Goal: Task Accomplishment & Management: Manage account settings

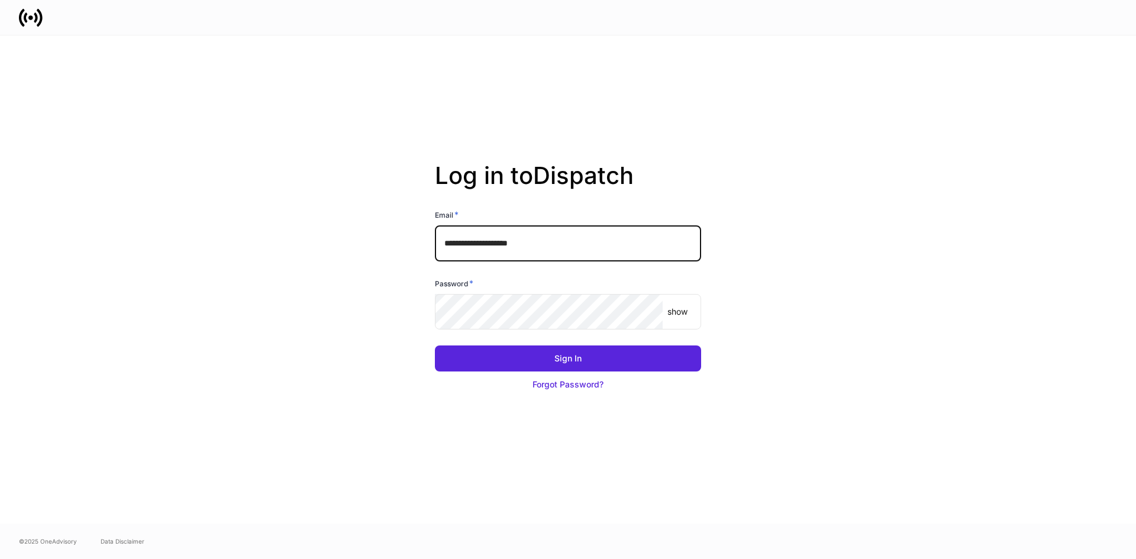
click at [549, 242] on input "**********" at bounding box center [568, 244] width 266 height 36
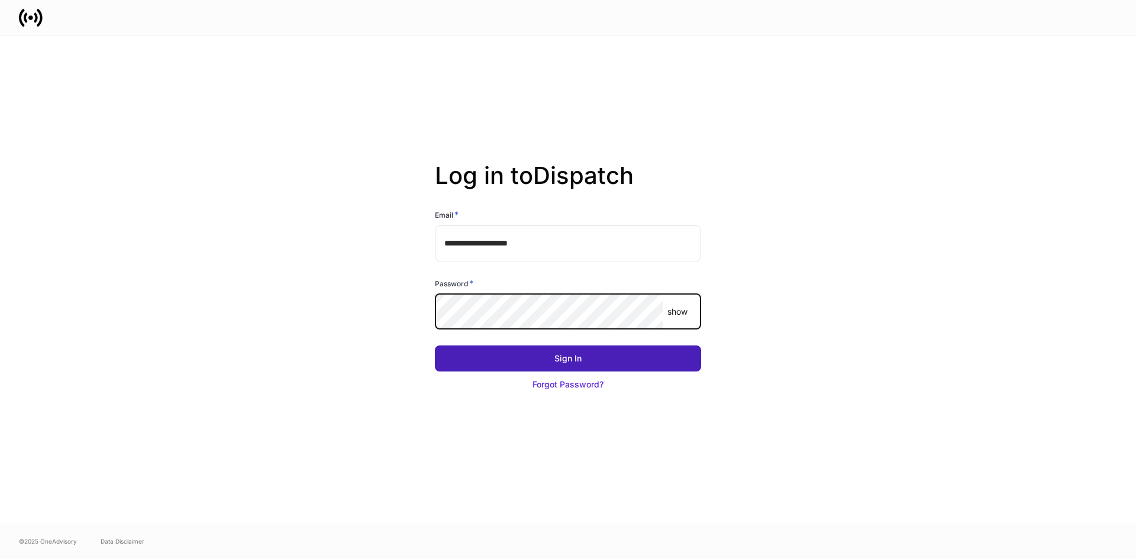
click at [520, 354] on button "Sign In" at bounding box center [568, 359] width 266 height 26
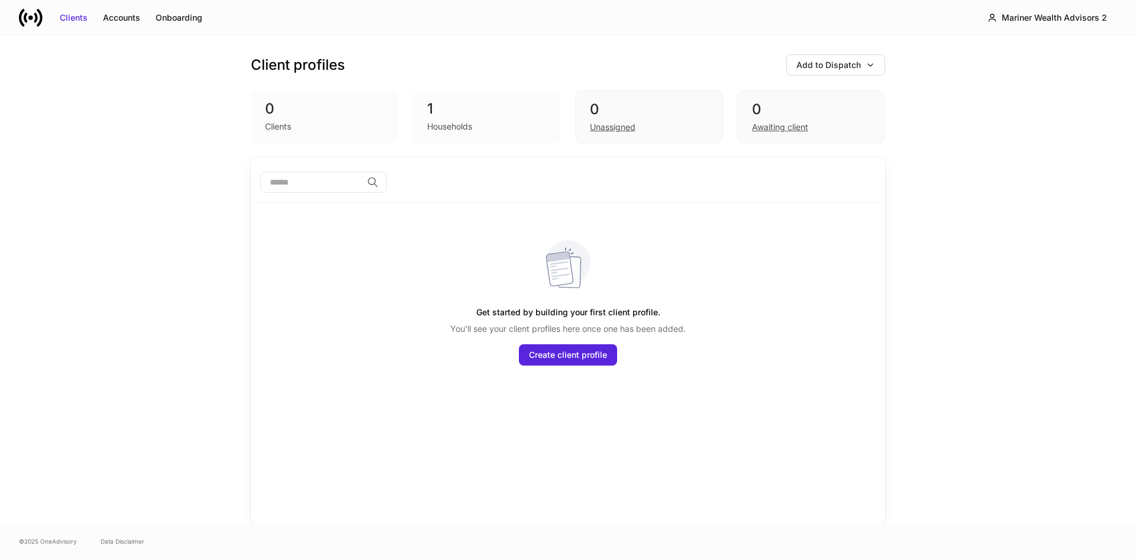
click at [920, 29] on div "Clients Accounts Onboarding Mariner Wealth Advisors 2" at bounding box center [568, 17] width 1136 height 35
click at [1049, 16] on div "Mariner Wealth Advisors 2" at bounding box center [1054, 18] width 105 height 12
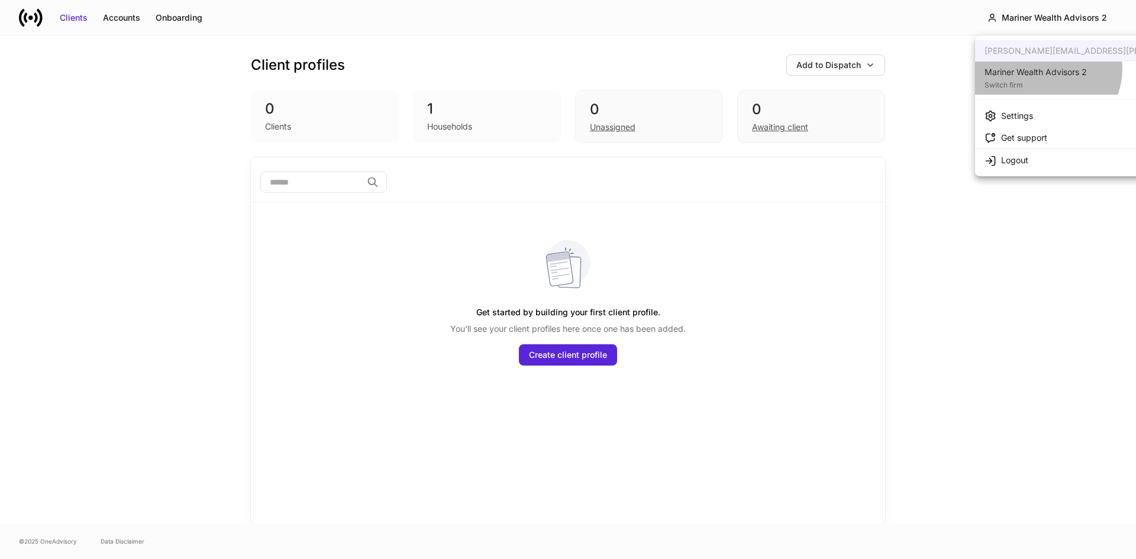
click at [1042, 68] on div "Mariner Wealth Advisors 2" at bounding box center [1036, 72] width 102 height 12
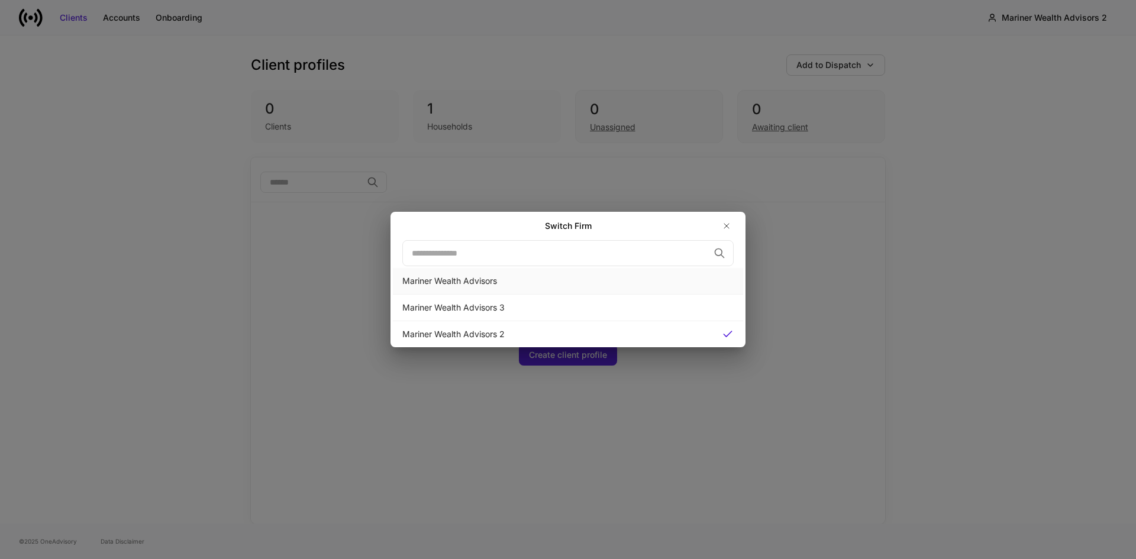
click at [481, 276] on div "Mariner Wealth Advisors" at bounding box center [567, 281] width 331 height 12
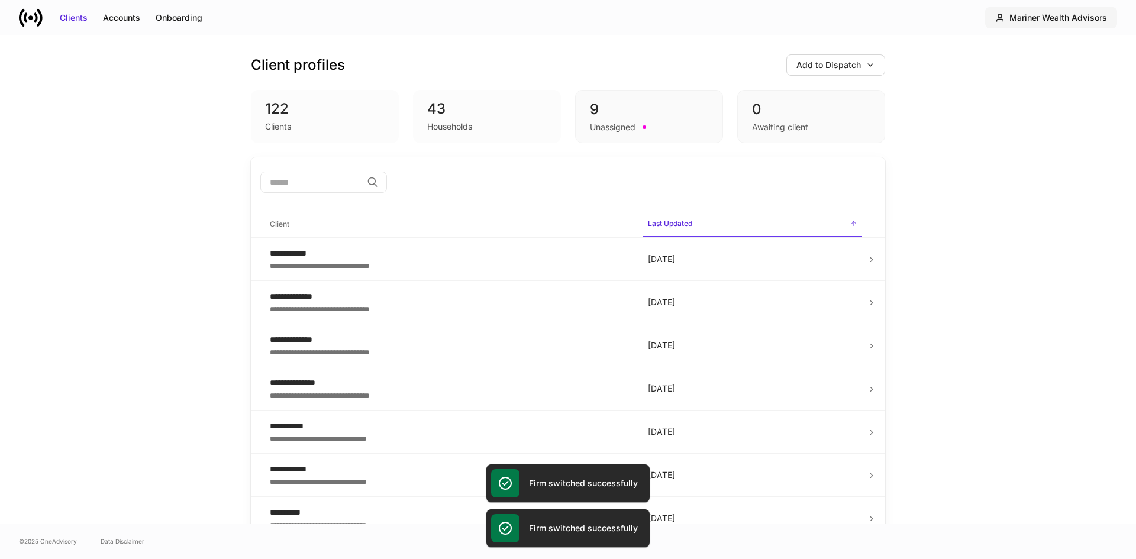
click at [1050, 22] on div "Mariner Wealth Advisors" at bounding box center [1059, 18] width 98 height 12
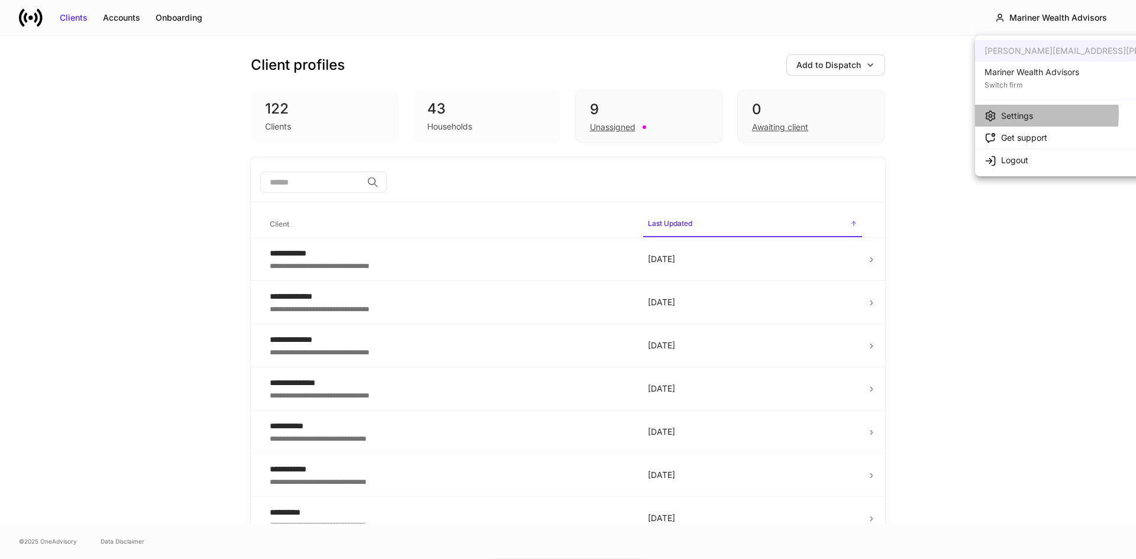
click at [1014, 114] on div "Settings" at bounding box center [1017, 116] width 32 height 12
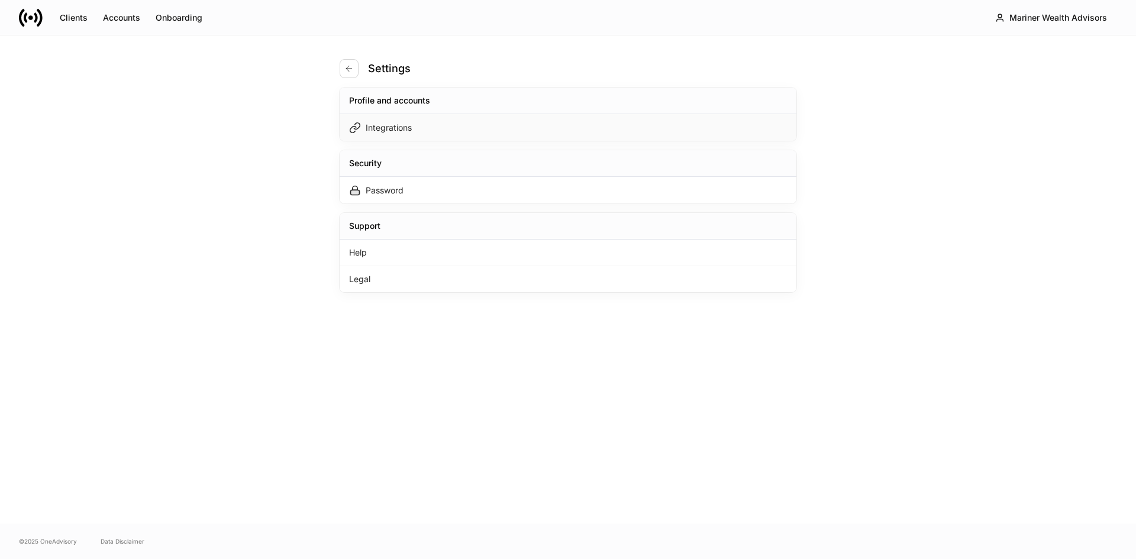
click at [401, 128] on div "Integrations" at bounding box center [389, 128] width 46 height 12
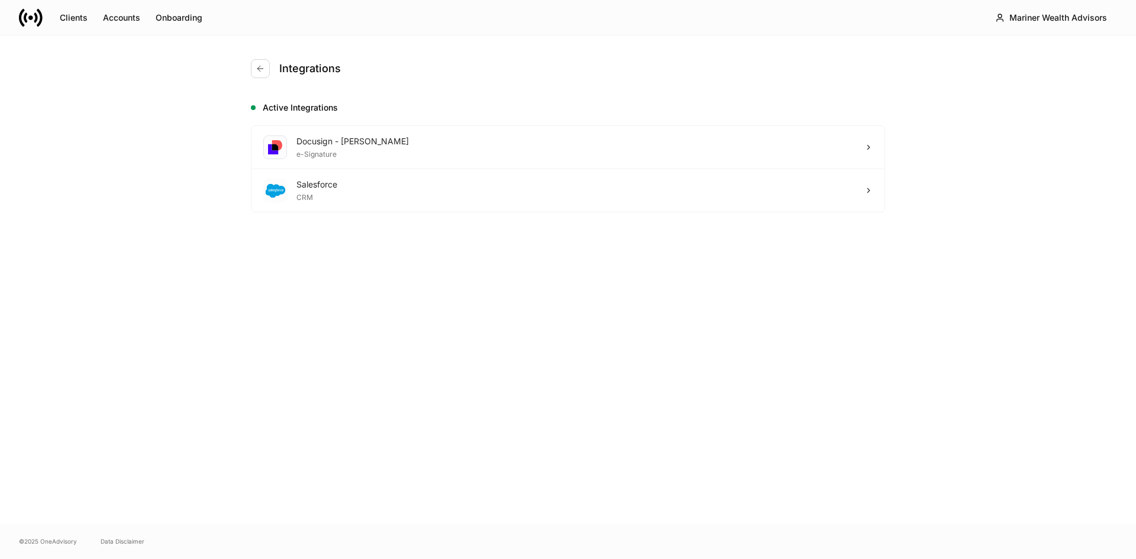
click at [715, 15] on div "Clients Accounts Onboarding Mariner Wealth Advisors" at bounding box center [568, 17] width 1136 height 35
click at [356, 143] on div "Docusign - Schwab" at bounding box center [353, 142] width 112 height 12
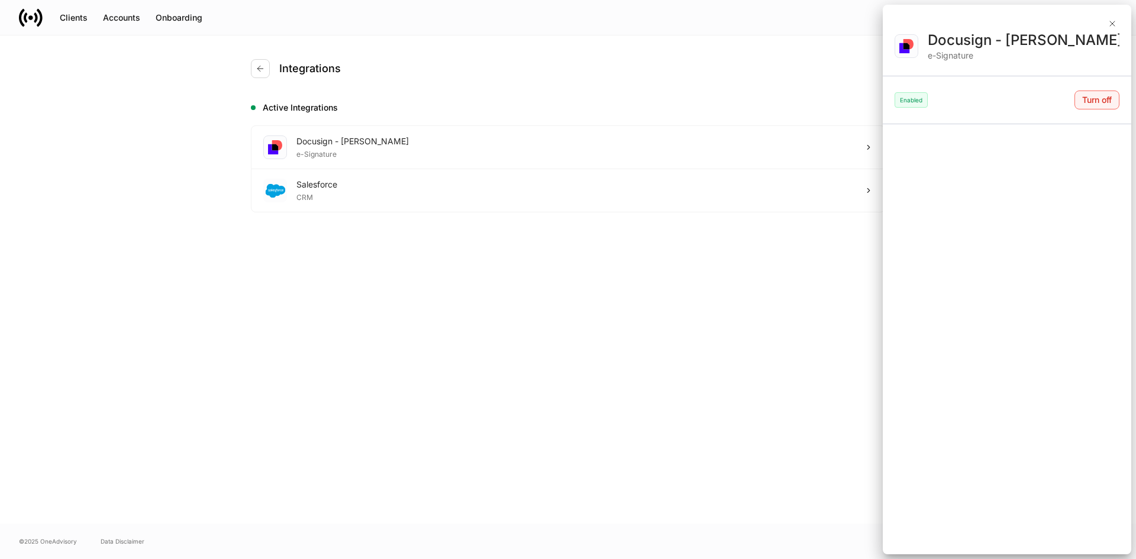
click at [1096, 99] on div "Turn off" at bounding box center [1098, 100] width 30 height 12
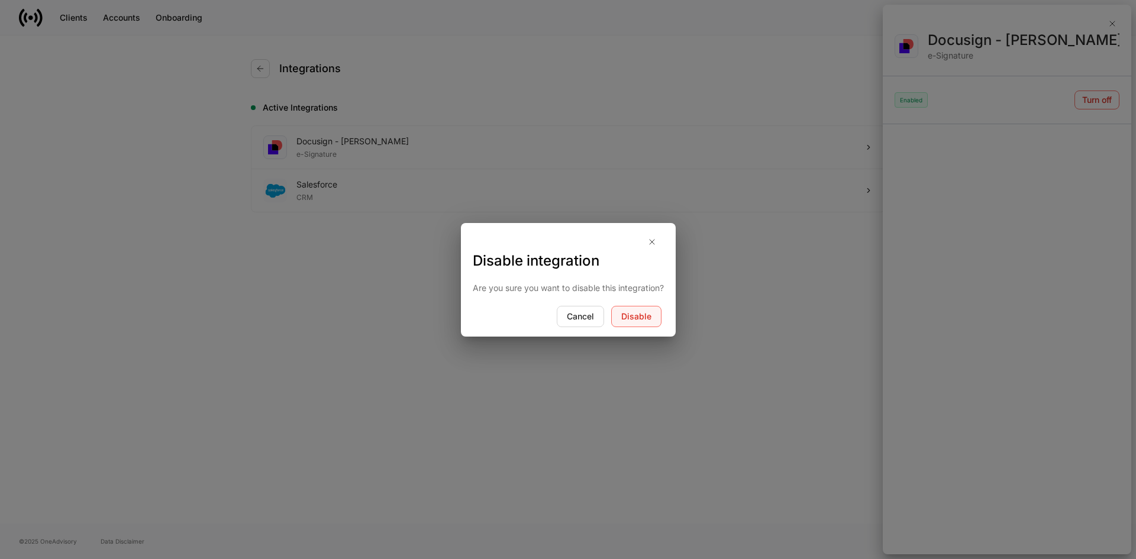
click at [642, 323] on button "Disable" at bounding box center [636, 316] width 50 height 21
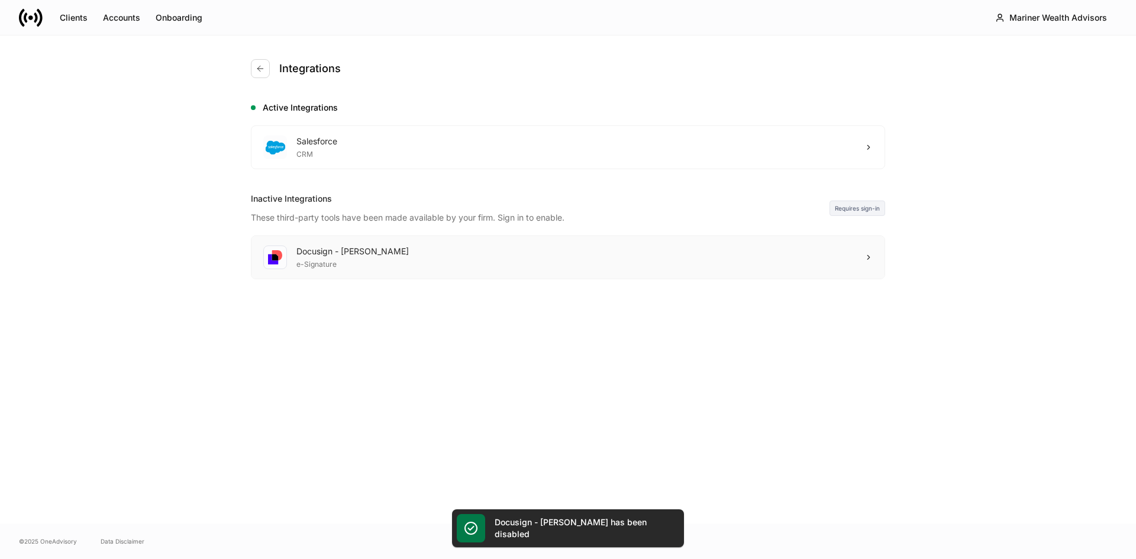
click at [387, 250] on div "Docusign - Schwab e-Signature" at bounding box center [568, 257] width 633 height 43
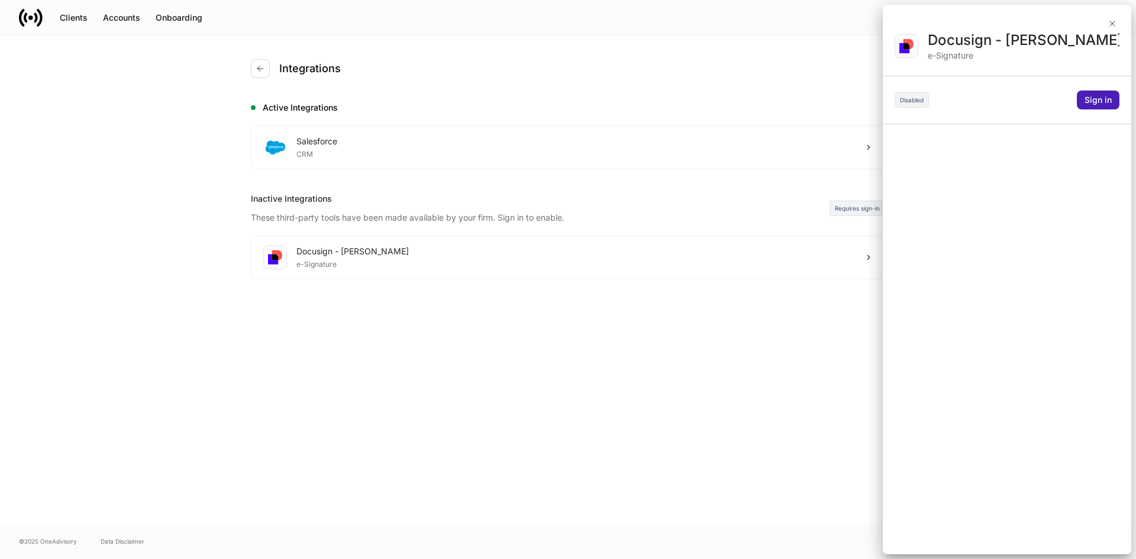
click at [1092, 95] on div "Sign in" at bounding box center [1098, 100] width 27 height 12
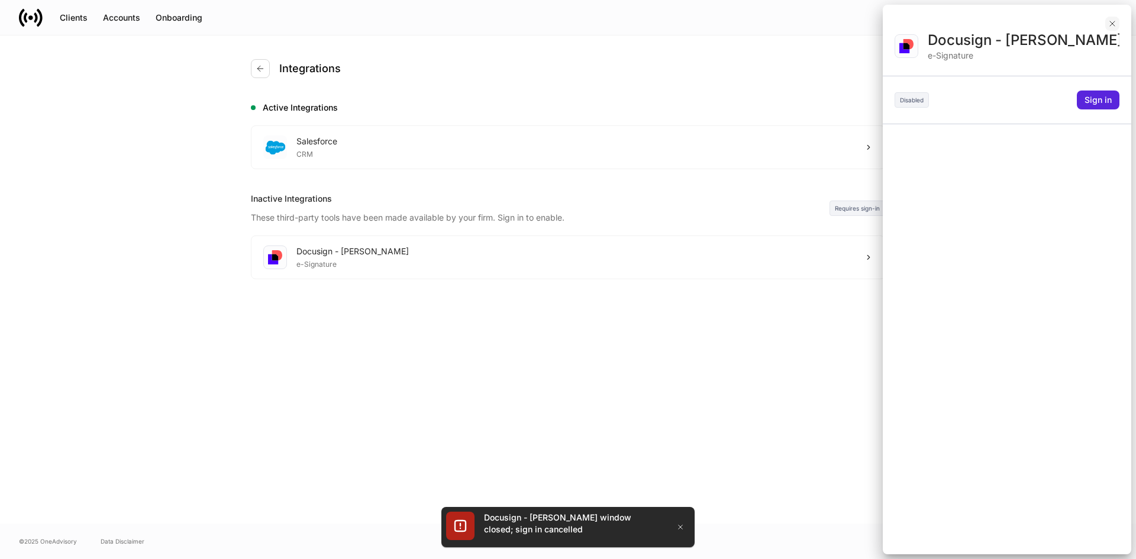
click at [1113, 25] on icon "button" at bounding box center [1112, 23] width 9 height 9
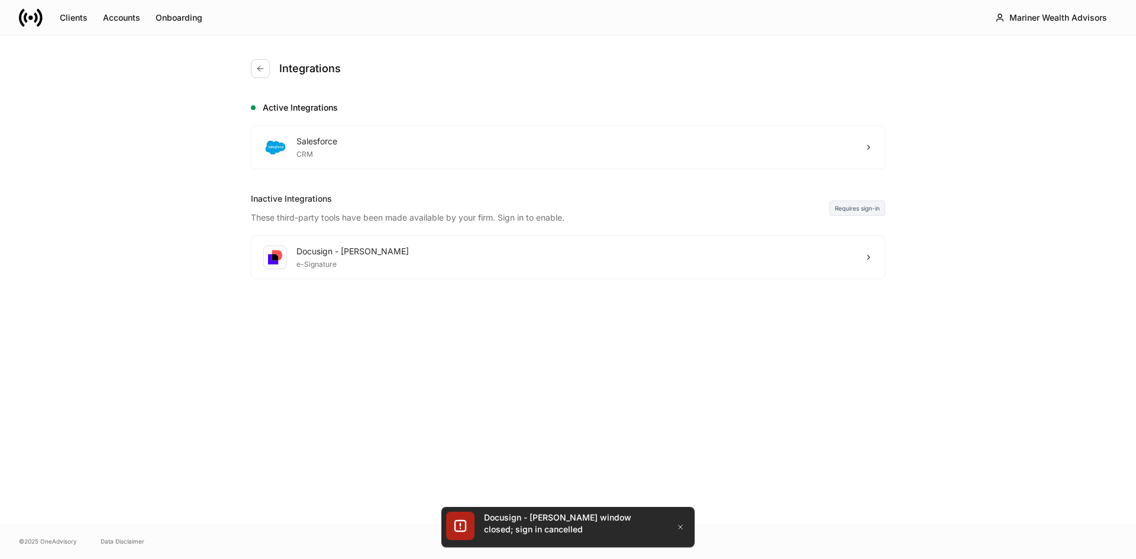
click at [355, 429] on div "Integrations Active Integrations Salesforce CRM Inactive Integrations These thi…" at bounding box center [568, 280] width 710 height 488
click at [260, 66] on icon "button" at bounding box center [260, 68] width 9 height 9
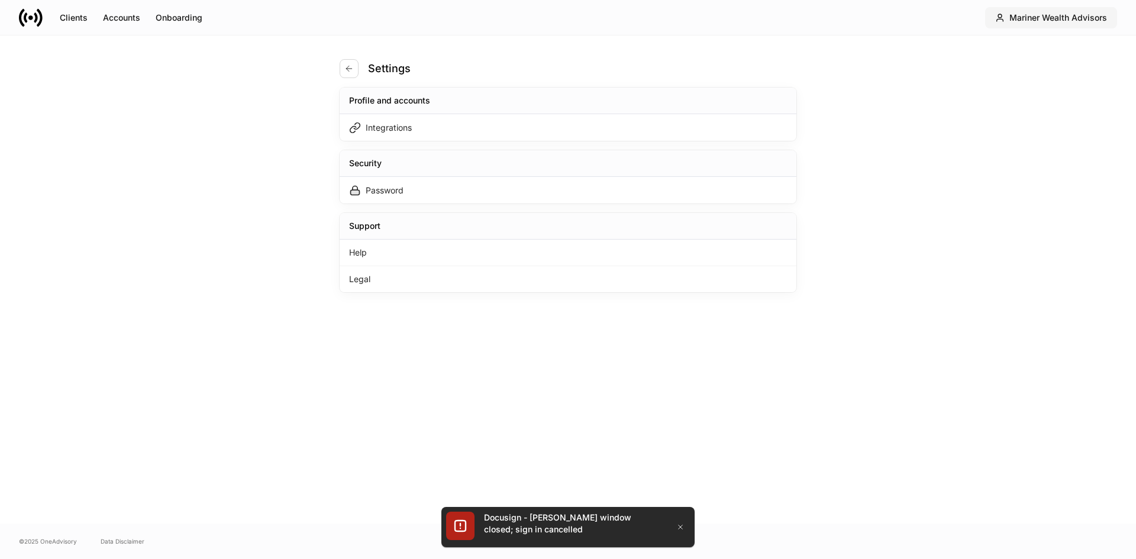
click at [1035, 22] on div "Mariner Wealth Advisors" at bounding box center [1059, 18] width 98 height 12
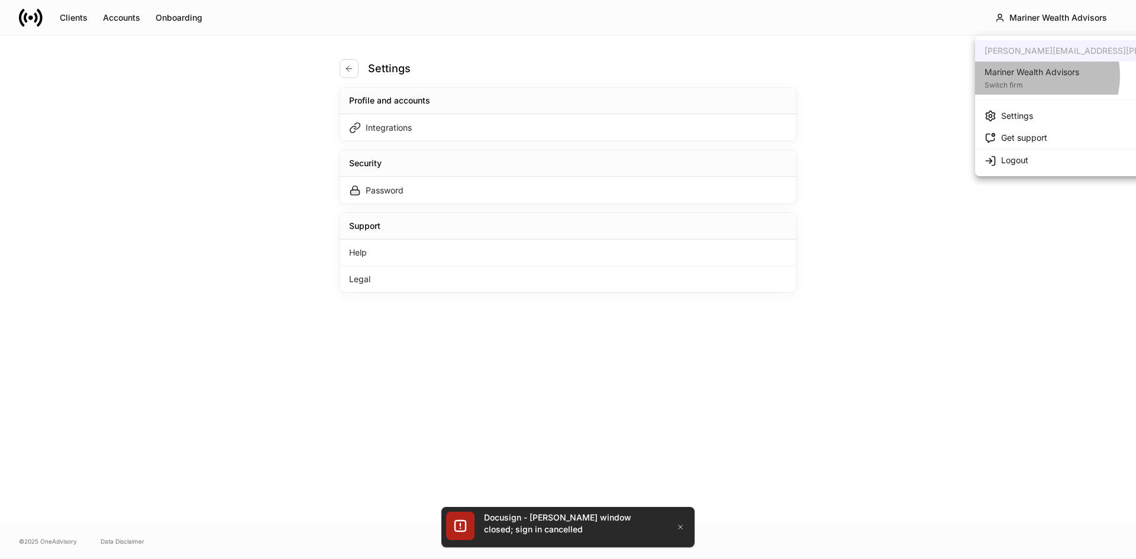
click at [1033, 76] on div "Mariner Wealth Advisors" at bounding box center [1032, 72] width 95 height 12
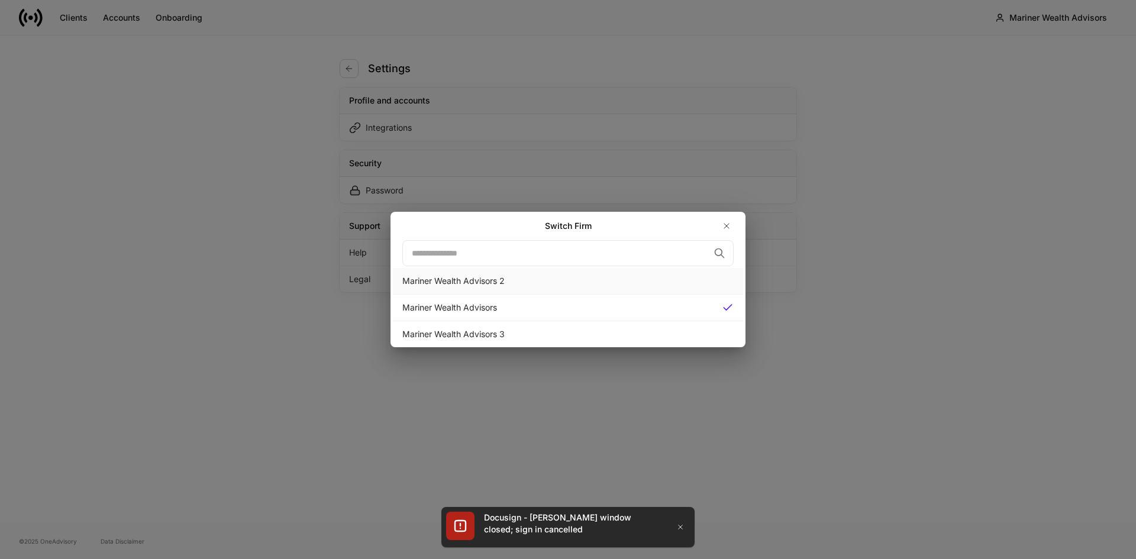
click at [459, 284] on div "Mariner Wealth Advisors 2" at bounding box center [567, 281] width 331 height 12
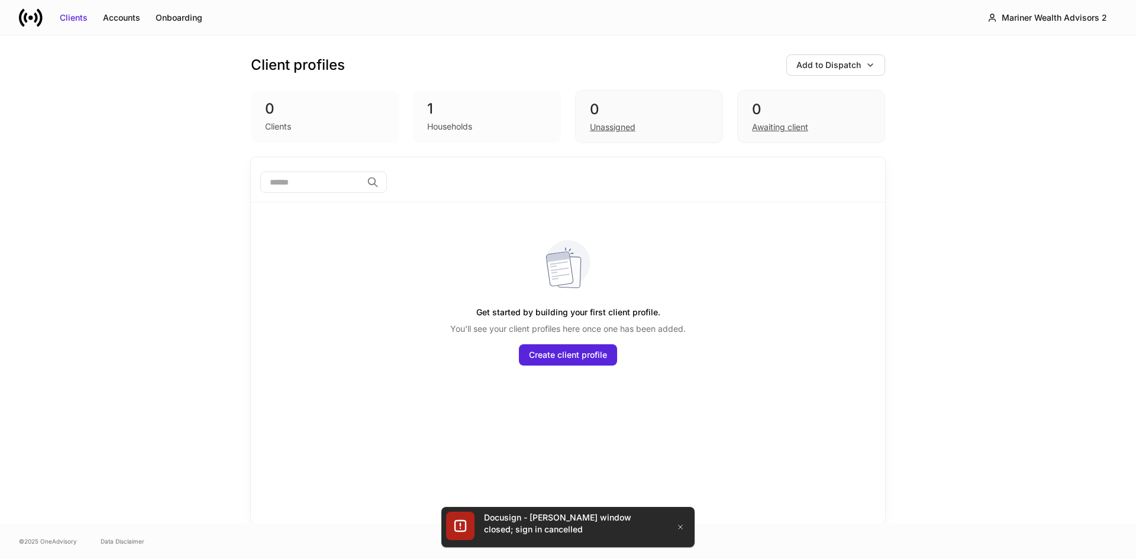
click at [157, 345] on div "Client profiles Add to Dispatch 0 Clients 1 Households 0 Unassigned 0 Awaiting …" at bounding box center [568, 280] width 1136 height 488
click at [1050, 22] on div "Mariner Wealth Advisors 2" at bounding box center [1054, 18] width 105 height 12
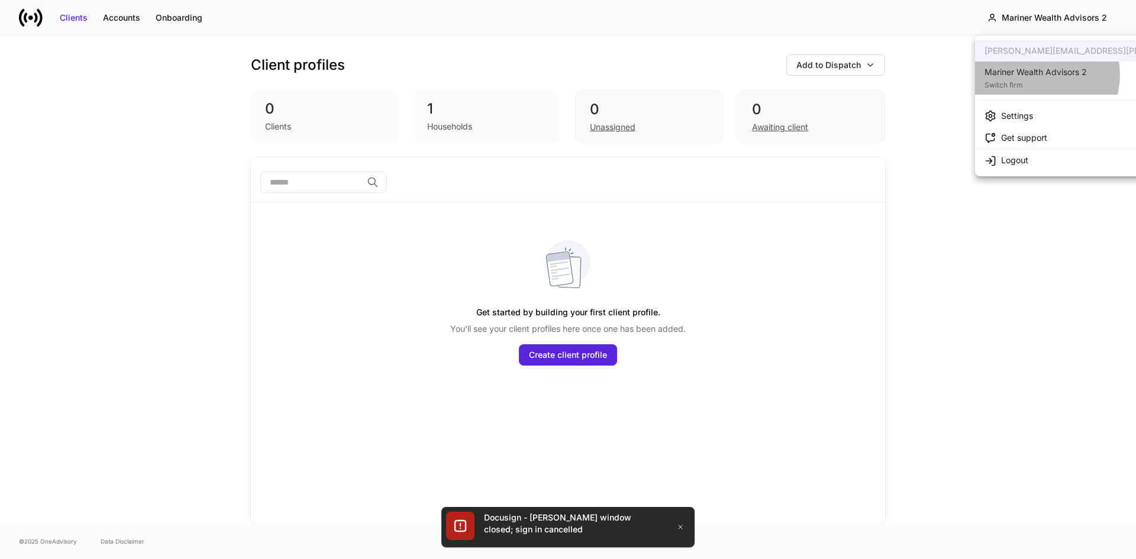
click at [1041, 75] on div "Mariner Wealth Advisors 2" at bounding box center [1036, 72] width 102 height 12
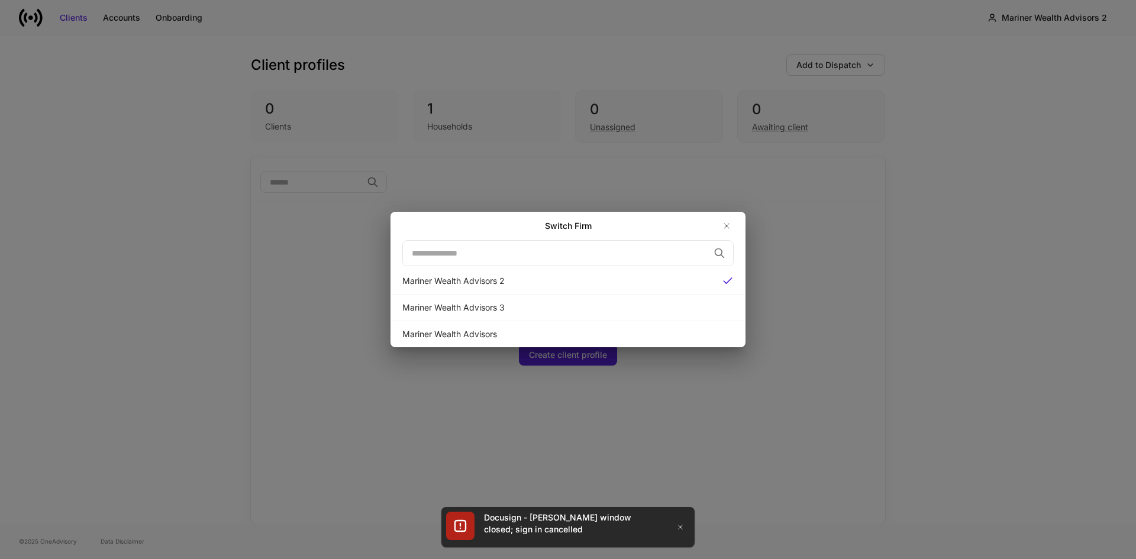
click at [176, 259] on div "Switch Firm ​ Mariner Wealth Advisors 2 Mariner Wealth Advisors 3 Mariner Wealt…" at bounding box center [568, 279] width 1136 height 559
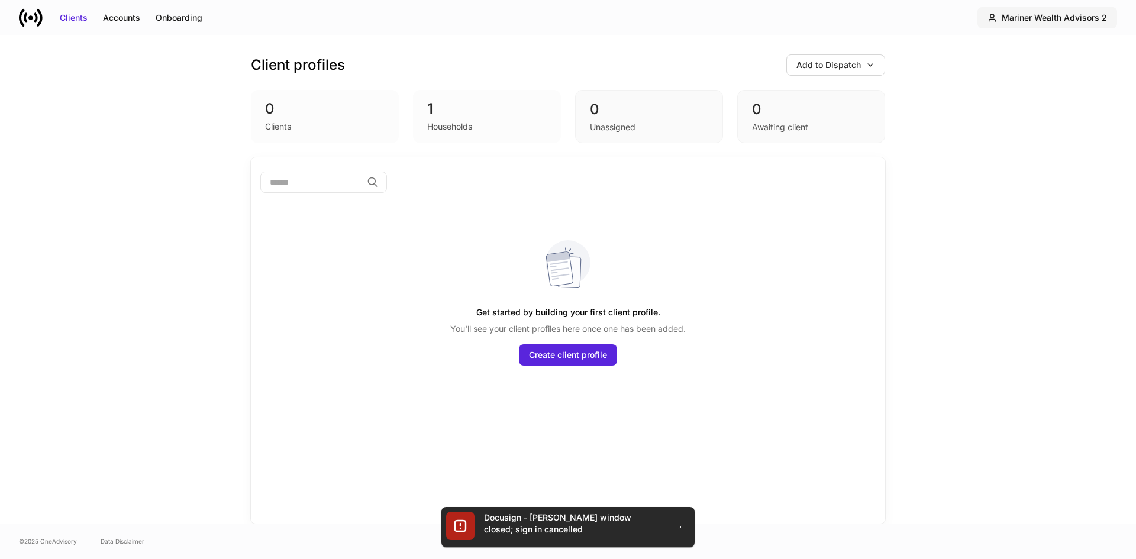
click at [1029, 21] on div "Mariner Wealth Advisors 2" at bounding box center [1054, 18] width 105 height 12
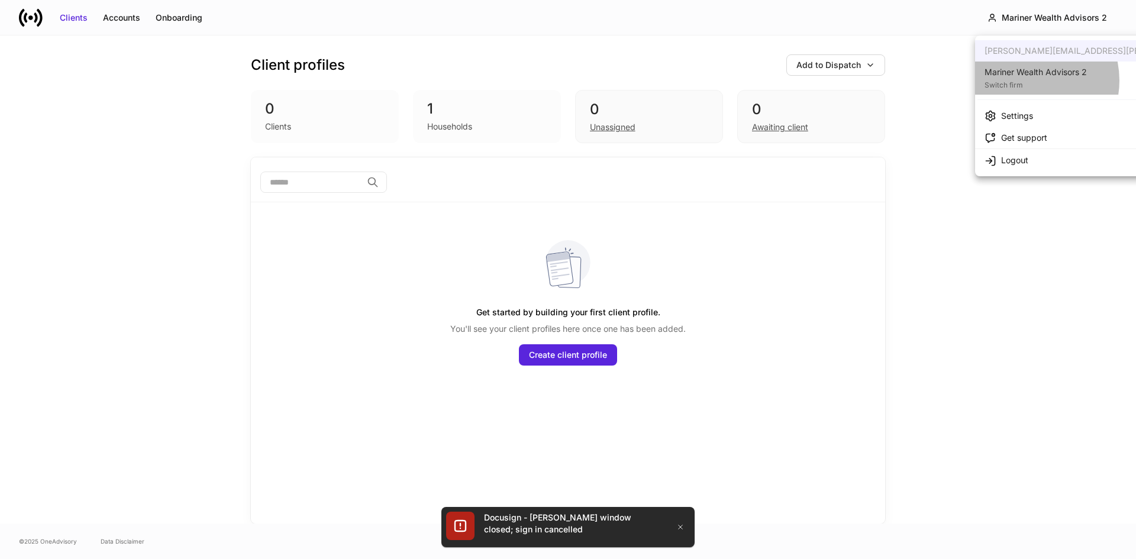
click at [1026, 80] on div "Switch firm" at bounding box center [1036, 84] width 102 height 12
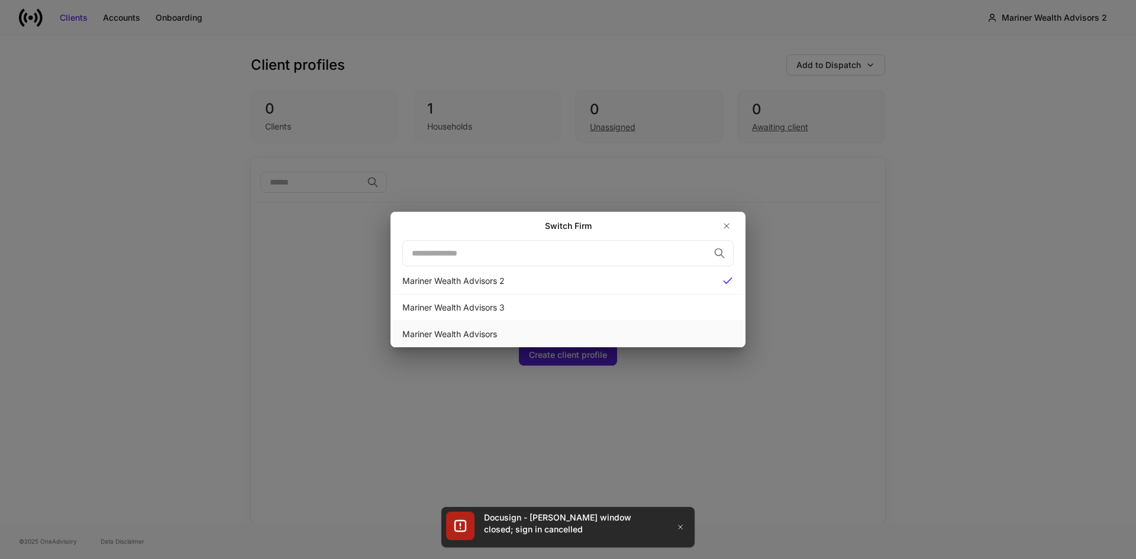
click at [473, 337] on div "Mariner Wealth Advisors" at bounding box center [567, 335] width 331 height 12
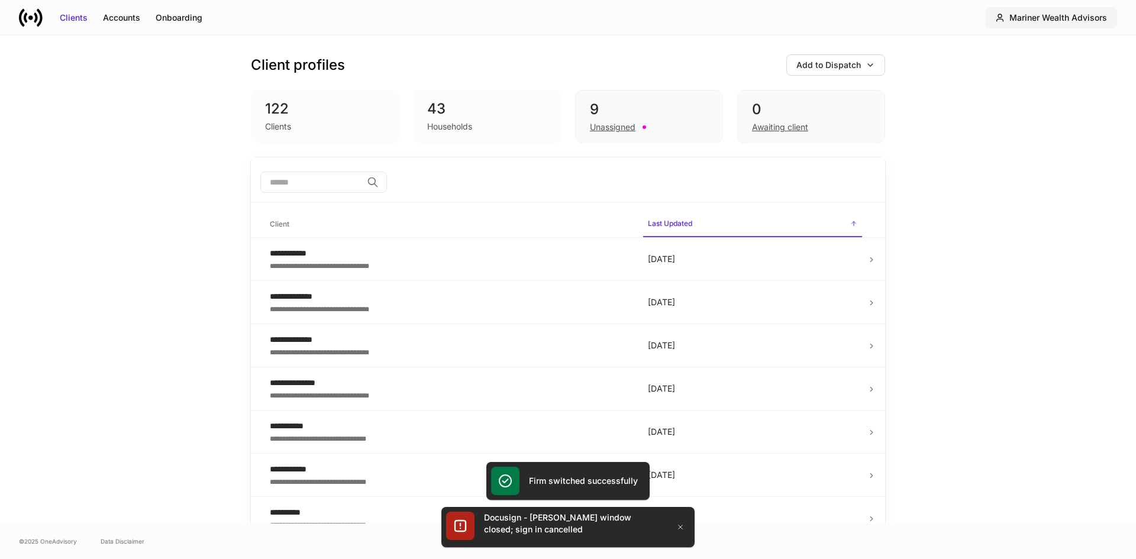
click at [1033, 12] on div "Mariner Wealth Advisors" at bounding box center [1059, 18] width 98 height 12
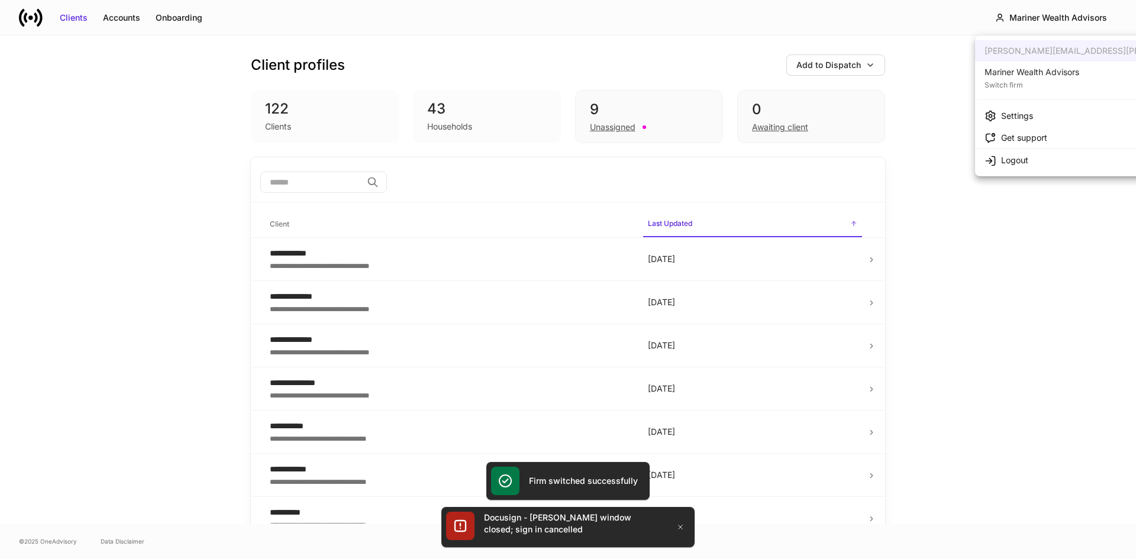
click at [1030, 77] on div "Mariner Wealth Advisors" at bounding box center [1032, 72] width 95 height 12
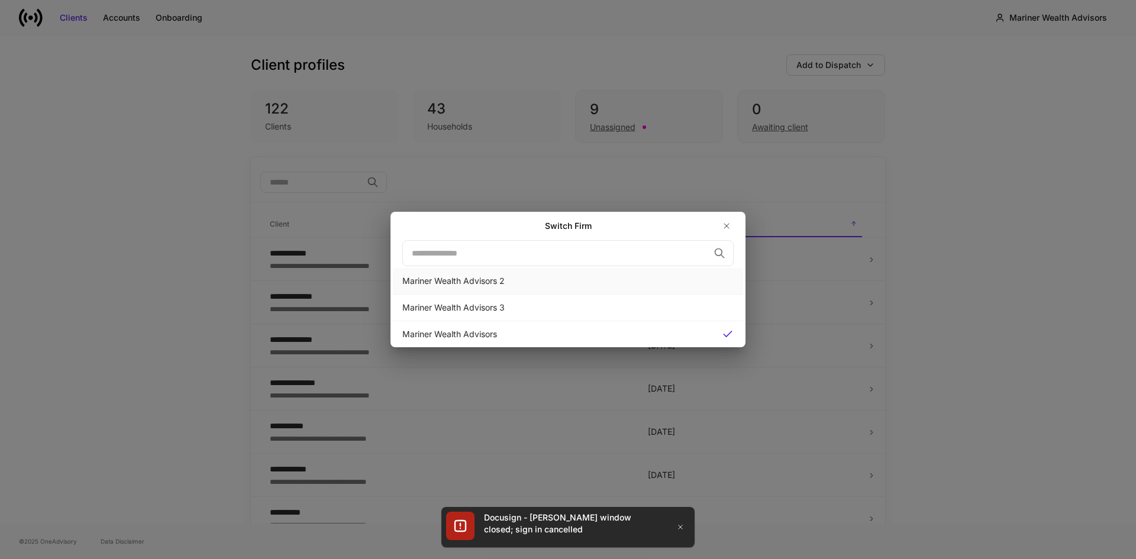
click at [482, 282] on div "Mariner Wealth Advisors 2" at bounding box center [567, 281] width 331 height 12
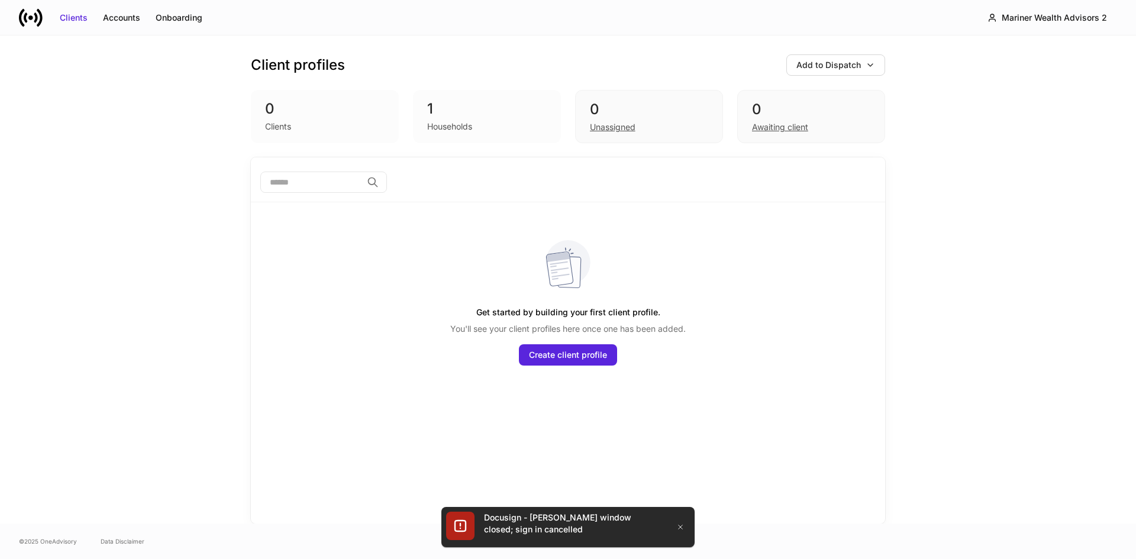
click at [1089, 202] on div "Client profiles Add to Dispatch 0 Clients 1 Households 0 Unassigned 0 Awaiting …" at bounding box center [568, 280] width 1136 height 488
click at [679, 524] on icon "button" at bounding box center [680, 527] width 9 height 9
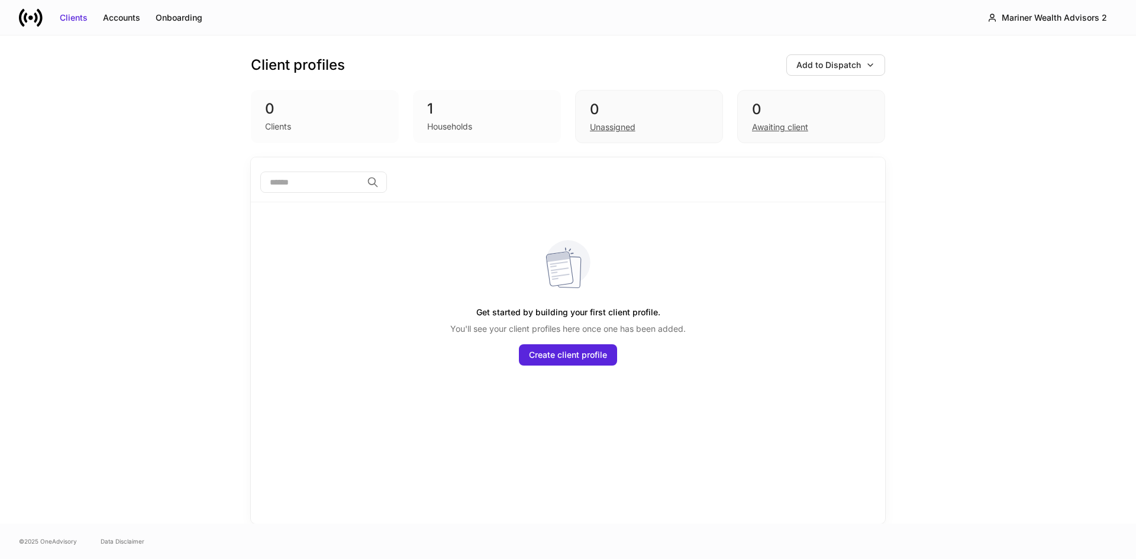
click at [983, 236] on div "Client profiles Add to Dispatch 0 Clients 1 Households 0 Unassigned 0 Awaiting …" at bounding box center [568, 280] width 1136 height 488
click at [1057, 20] on div "Mariner Wealth Advisors 2" at bounding box center [1054, 18] width 105 height 12
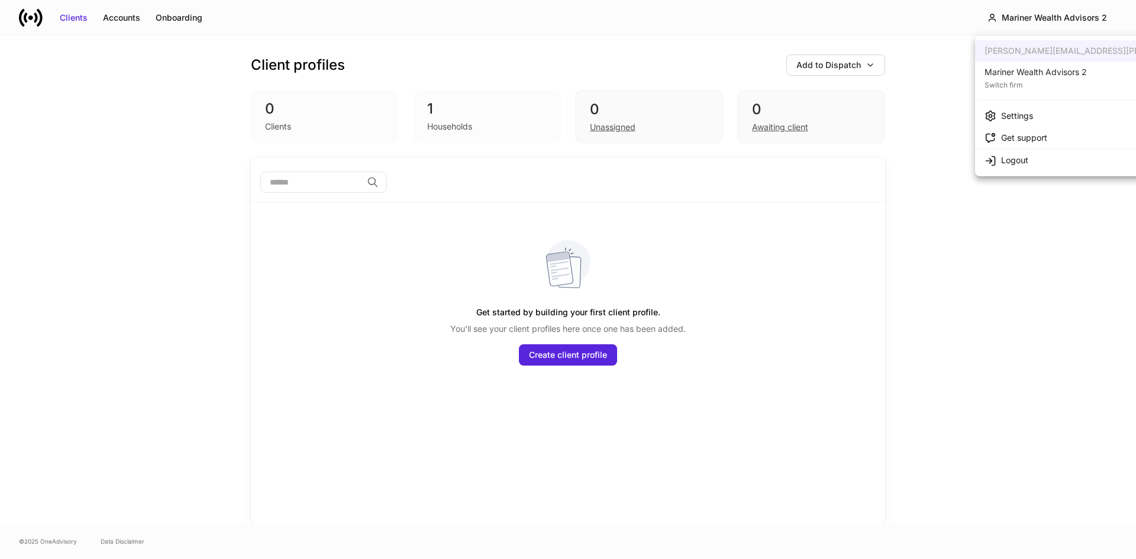
click at [161, 252] on div at bounding box center [568, 279] width 1136 height 559
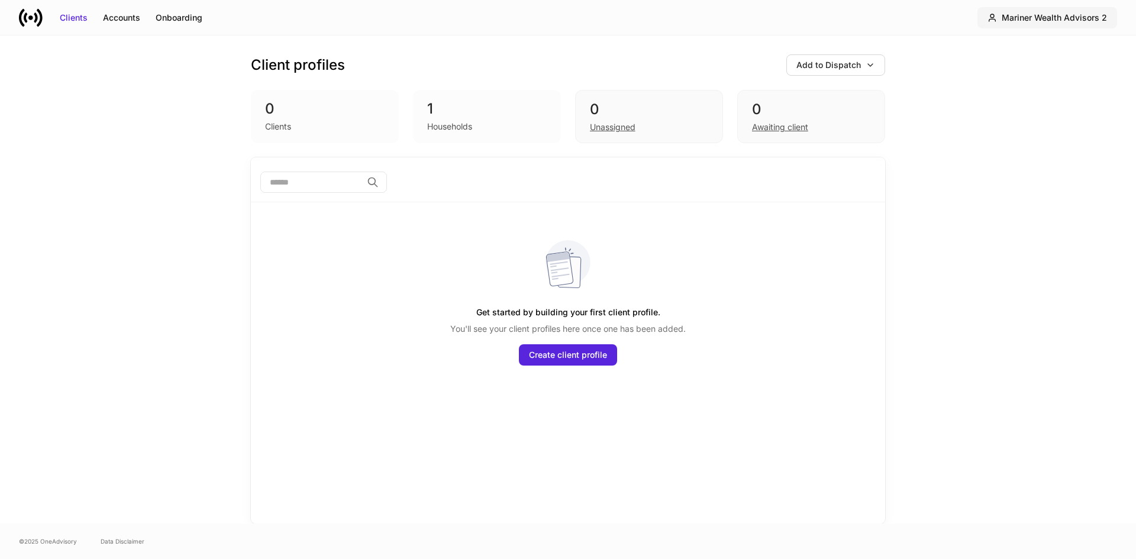
click at [1071, 18] on div "Mariner Wealth Advisors 2" at bounding box center [1054, 18] width 105 height 12
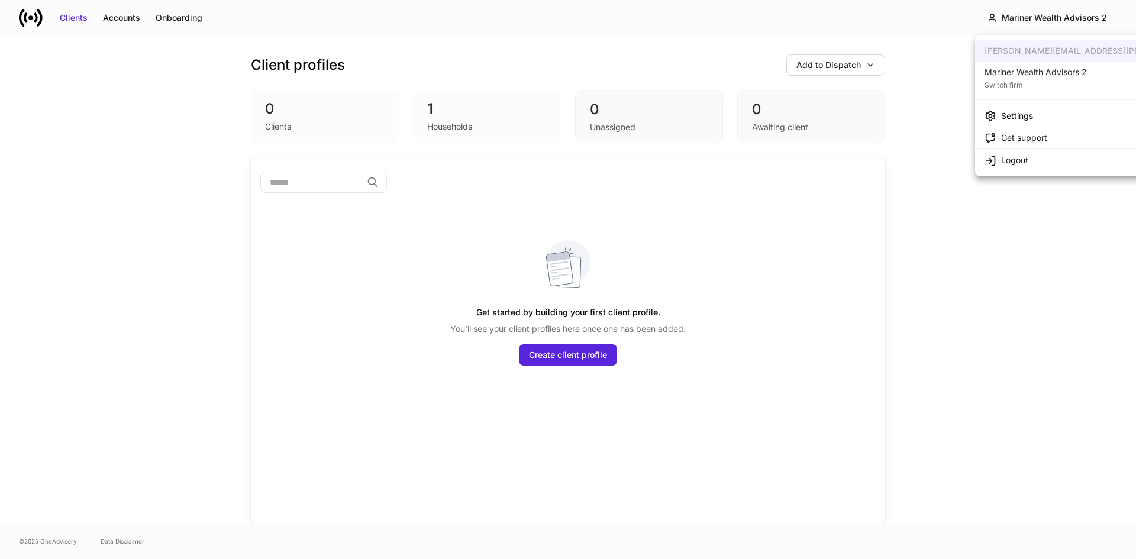
click at [1037, 78] on div "Switch firm" at bounding box center [1036, 84] width 102 height 12
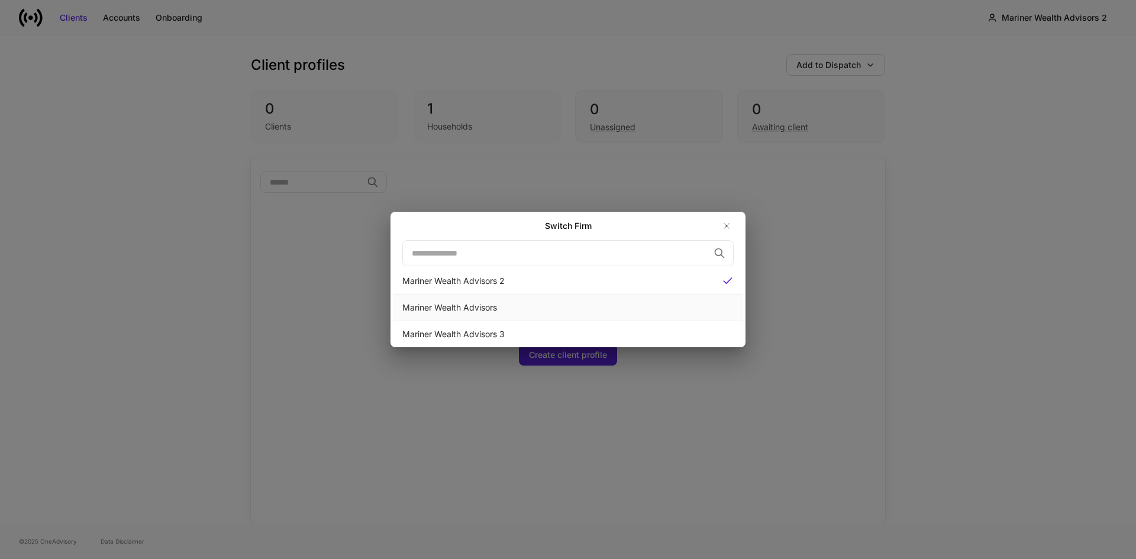
click at [447, 305] on div "Mariner Wealth Advisors" at bounding box center [567, 308] width 331 height 12
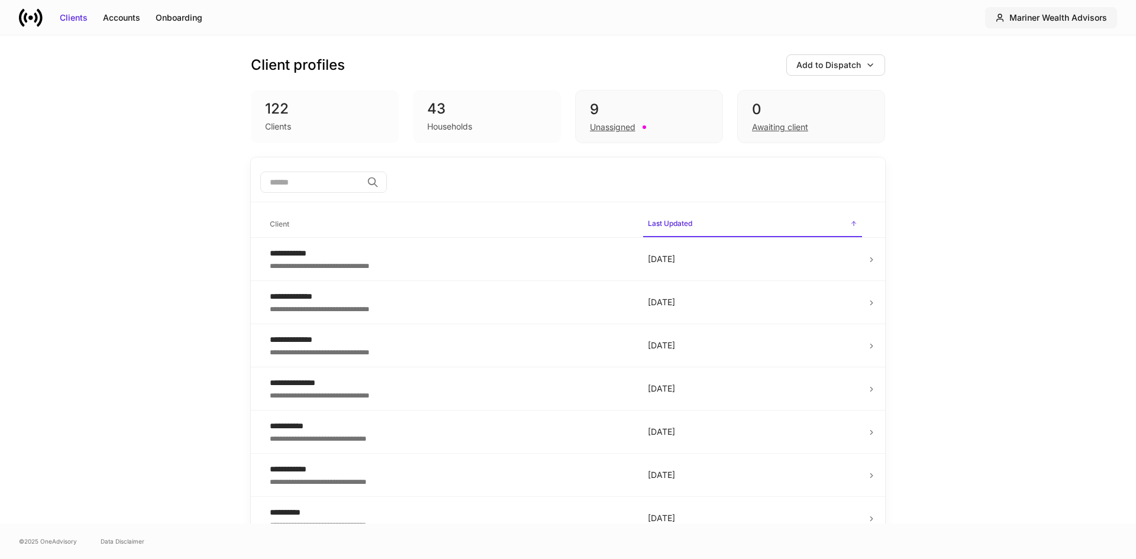
click at [1067, 24] on button "Mariner Wealth Advisors" at bounding box center [1052, 17] width 132 height 21
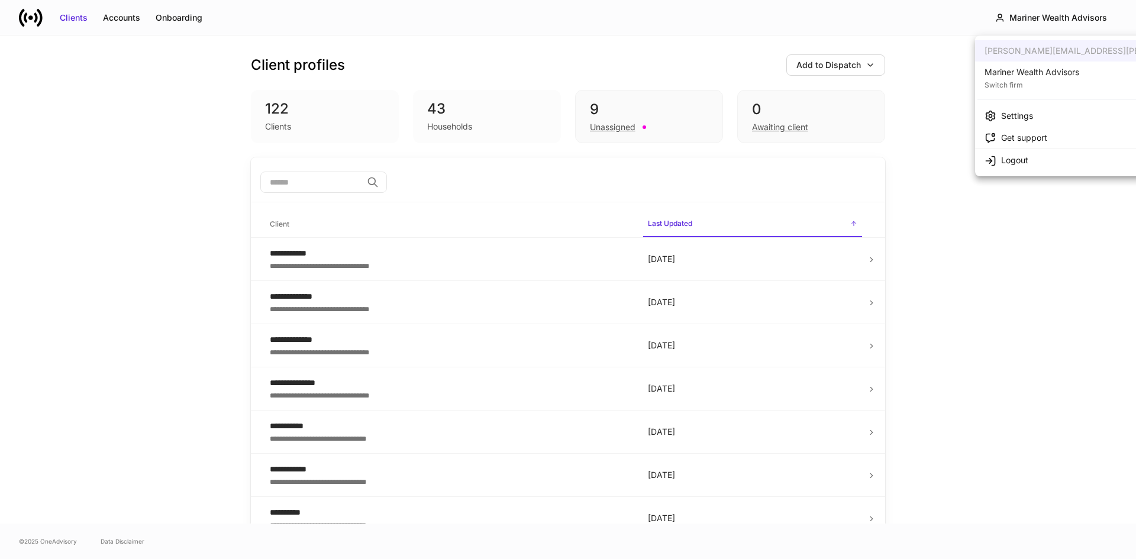
click at [996, 229] on div at bounding box center [568, 279] width 1136 height 559
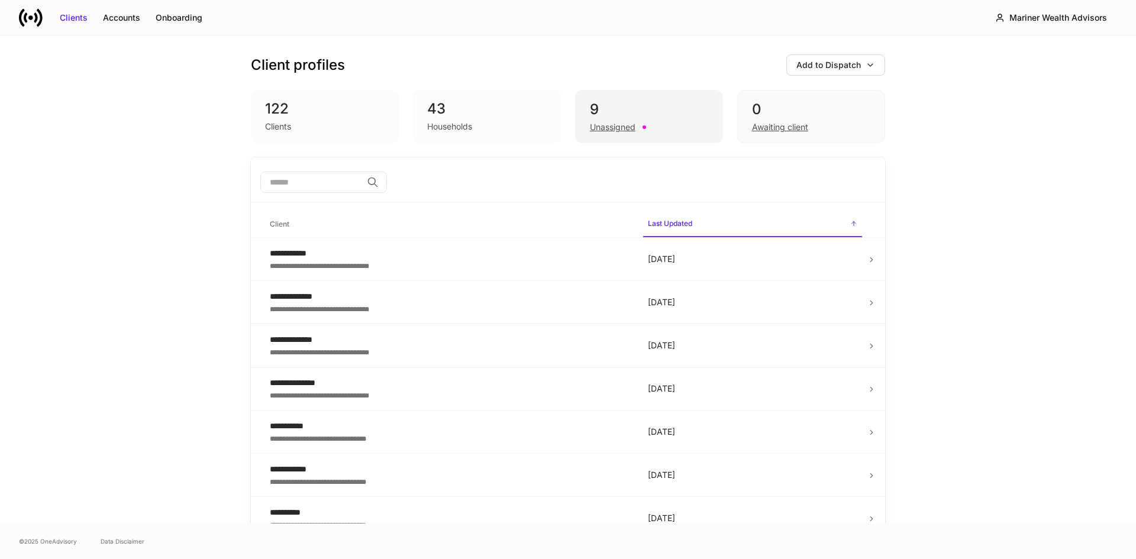
click at [610, 127] on div "Unassigned" at bounding box center [613, 127] width 46 height 12
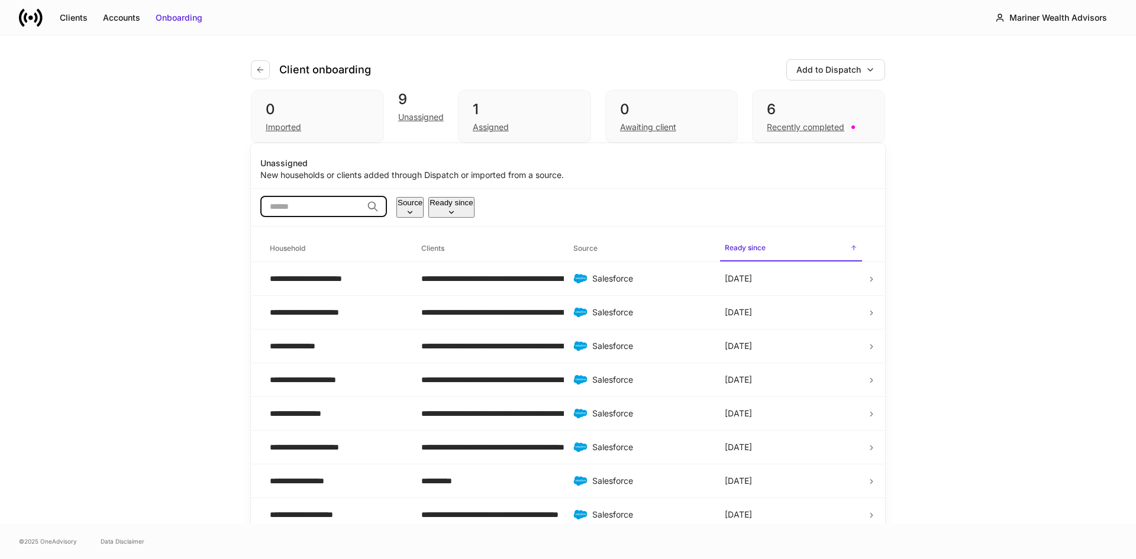
click at [335, 217] on input "search" at bounding box center [311, 206] width 102 height 21
click at [418, 123] on div "Unassigned" at bounding box center [421, 117] width 46 height 12
click at [115, 209] on div "**********" at bounding box center [568, 280] width 1136 height 488
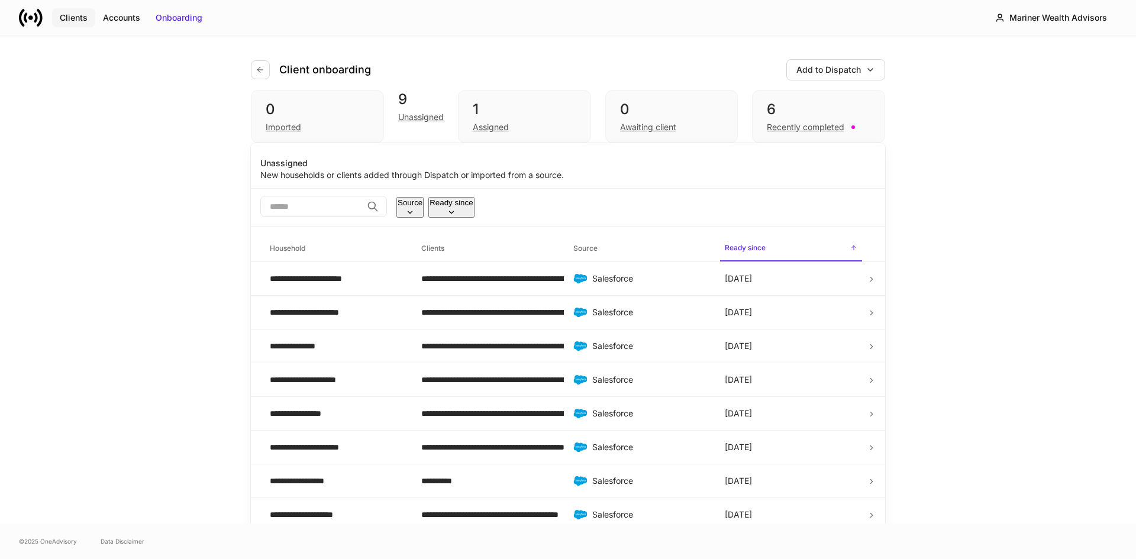
click at [79, 15] on div "Clients" at bounding box center [74, 18] width 28 height 12
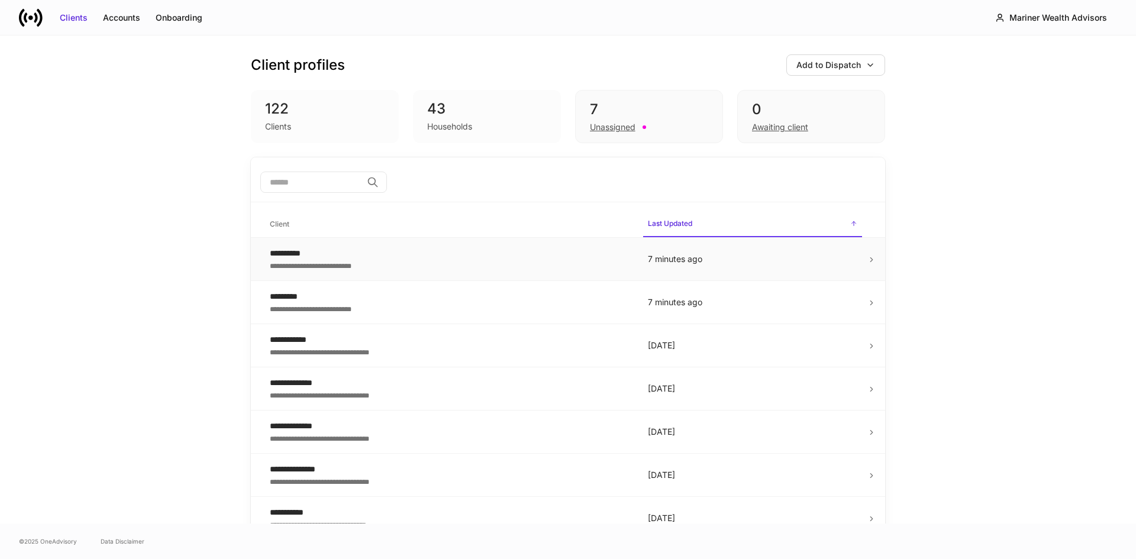
click at [320, 264] on div "**********" at bounding box center [449, 265] width 359 height 12
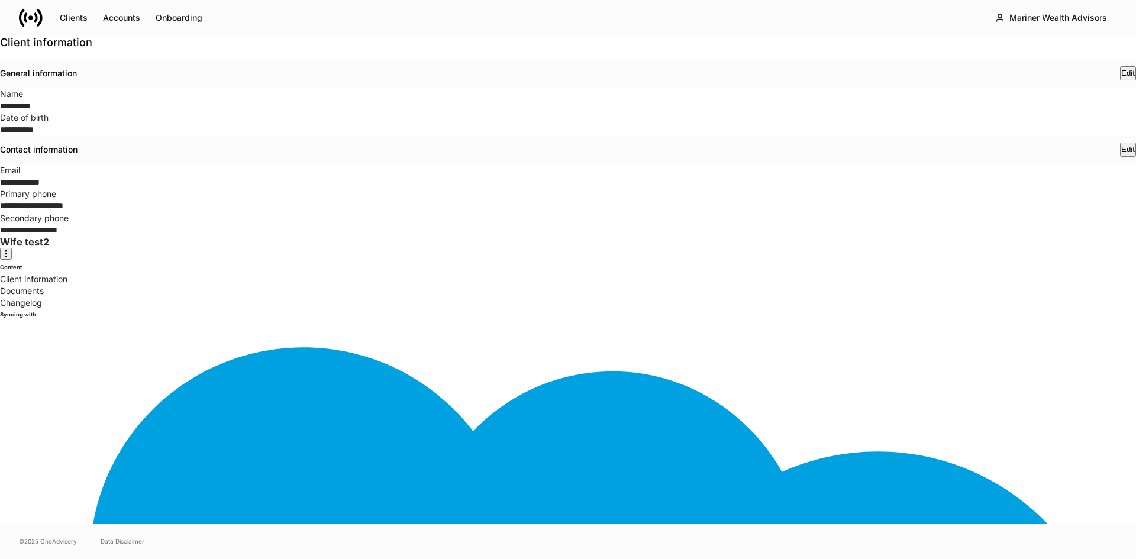
click at [48, 285] on p "Documents" at bounding box center [568, 291] width 1136 height 12
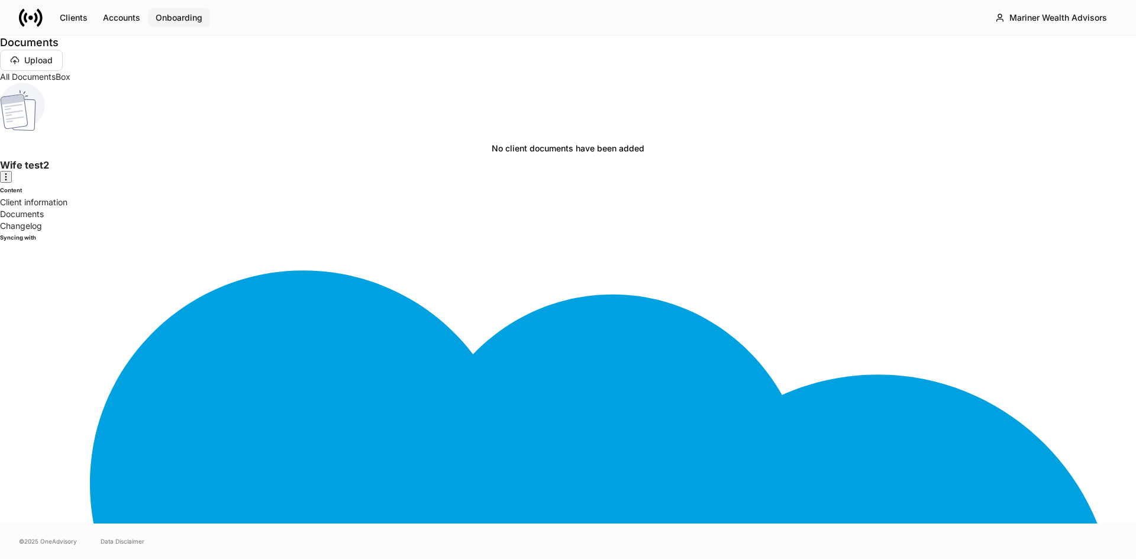
click at [166, 13] on div "Onboarding" at bounding box center [179, 18] width 47 height 12
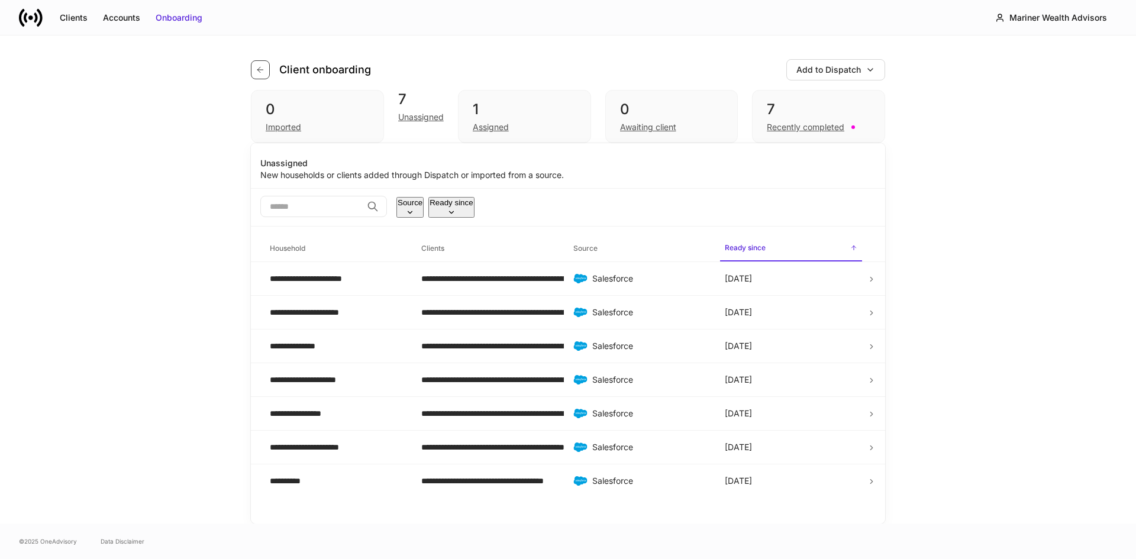
click at [256, 67] on icon "button" at bounding box center [260, 69] width 9 height 9
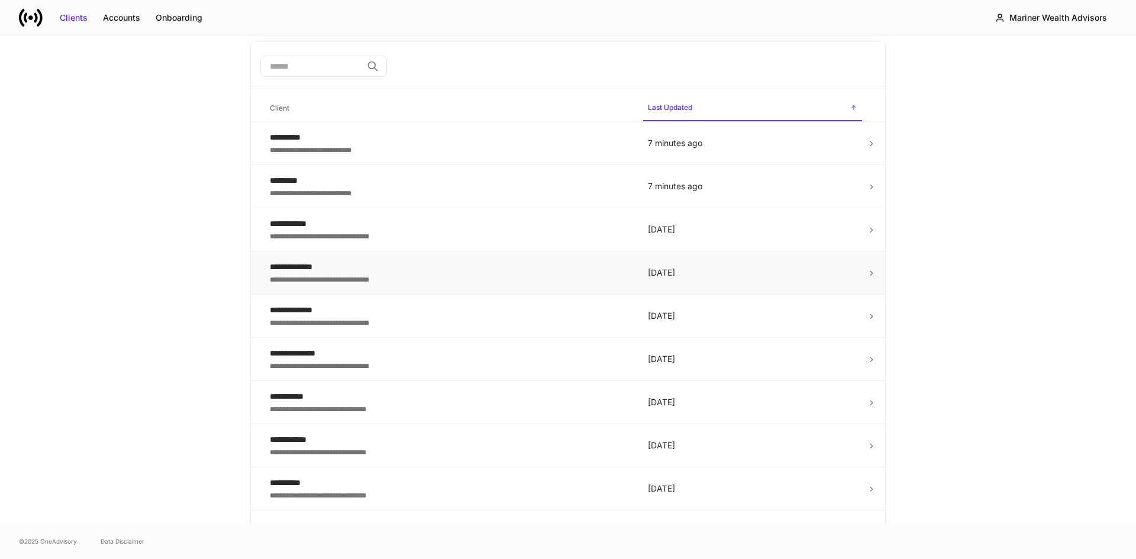
scroll to position [118, 0]
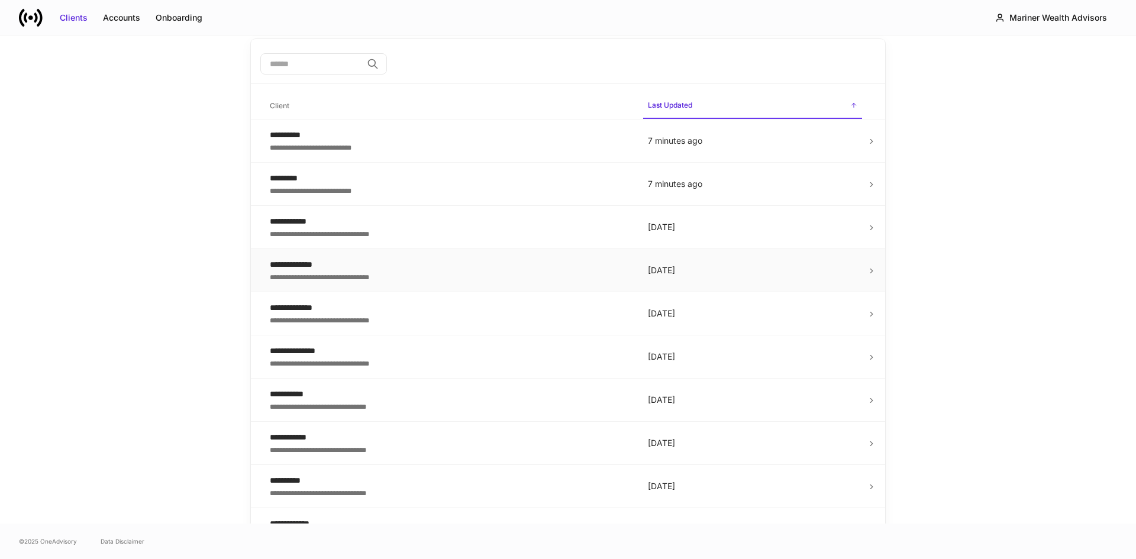
click at [330, 278] on div "**********" at bounding box center [449, 276] width 359 height 12
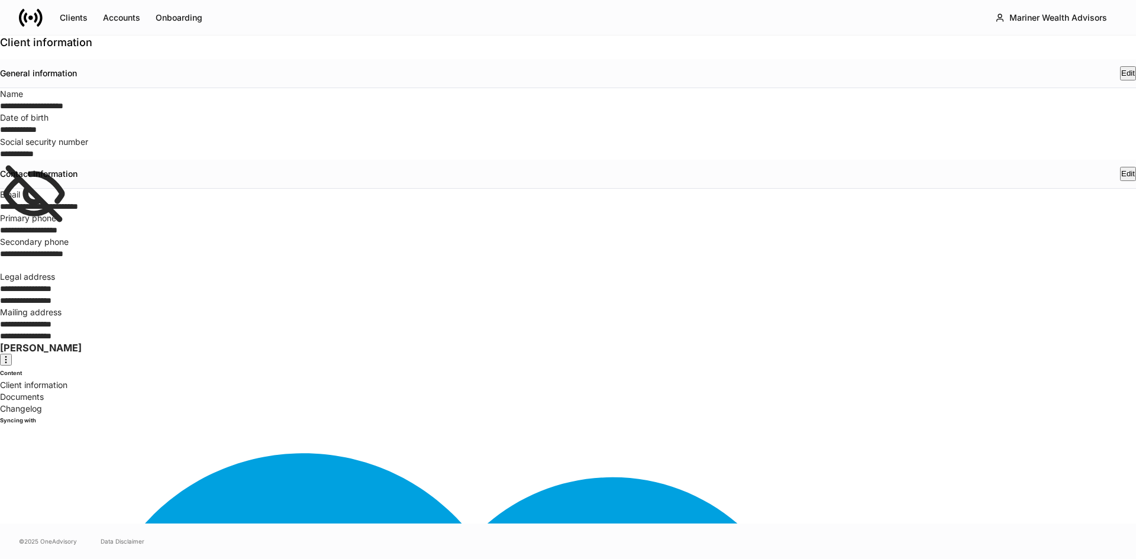
click at [43, 391] on p "Documents" at bounding box center [568, 397] width 1136 height 12
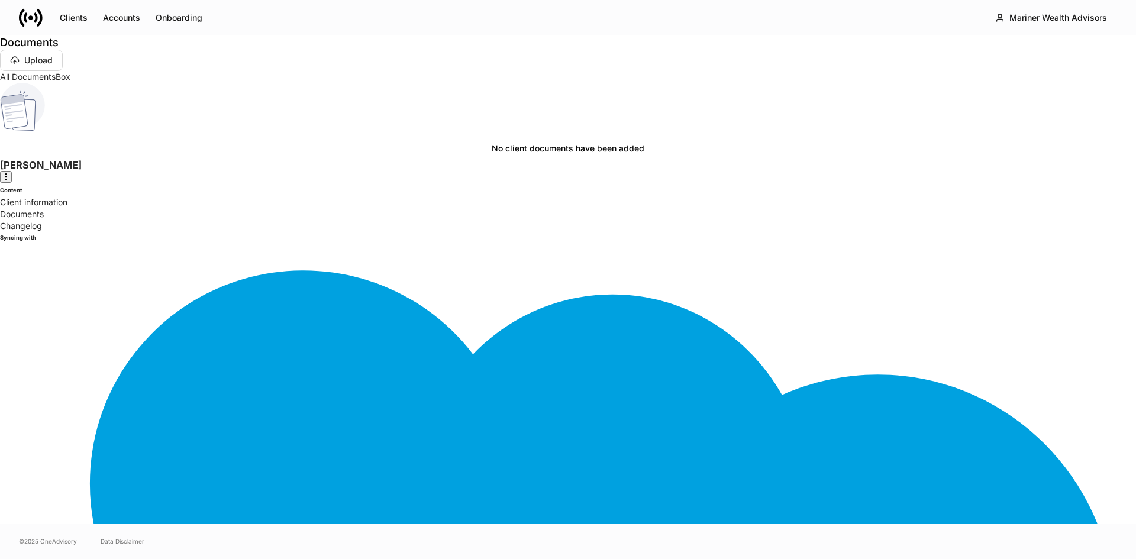
click at [54, 197] on p "Client information" at bounding box center [568, 203] width 1136 height 12
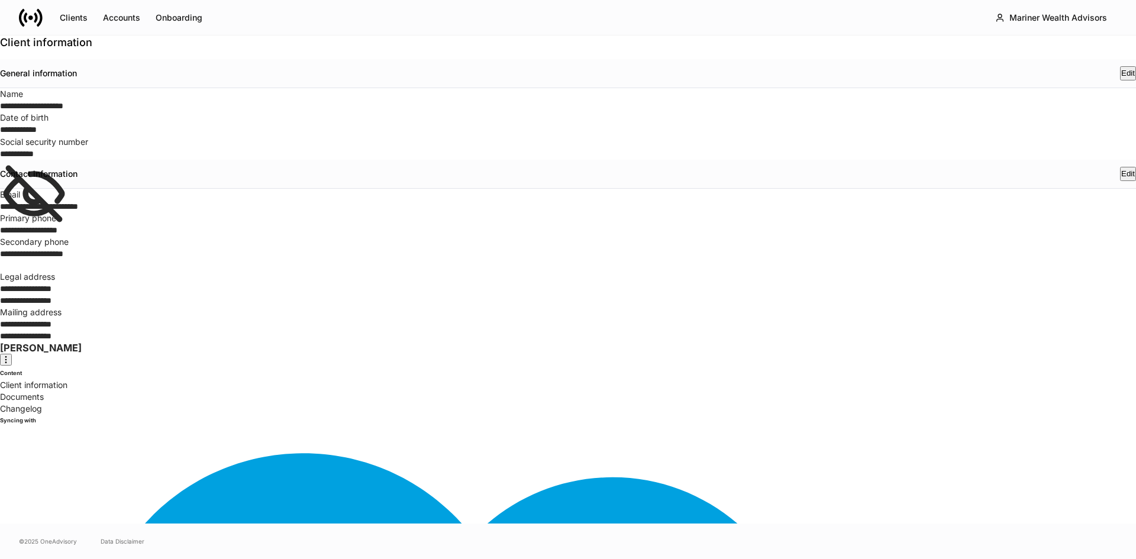
click at [46, 403] on p "Changelog" at bounding box center [568, 409] width 1136 height 12
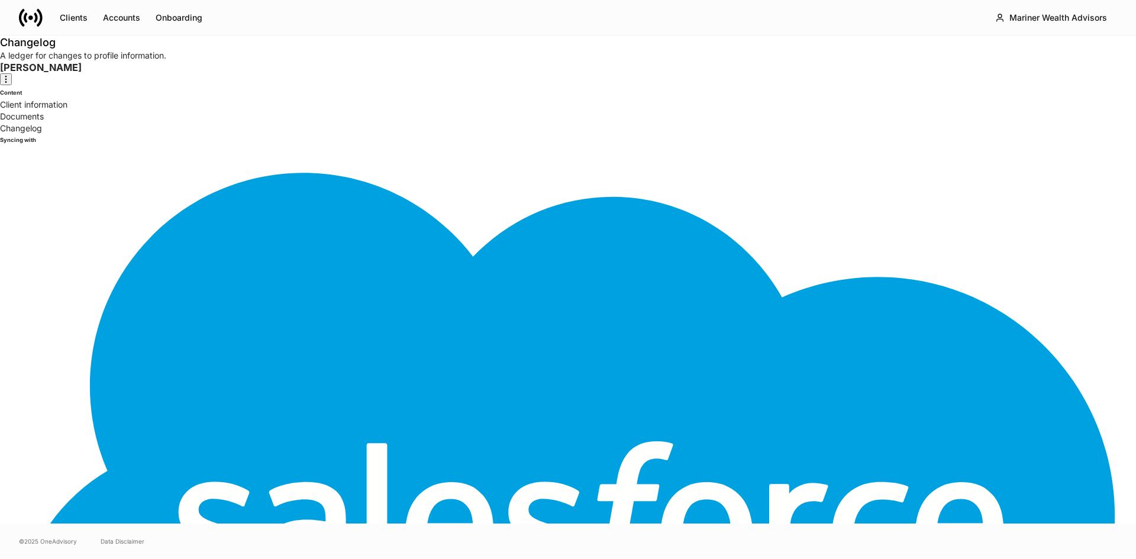
click at [47, 111] on p "Client information" at bounding box center [568, 105] width 1136 height 12
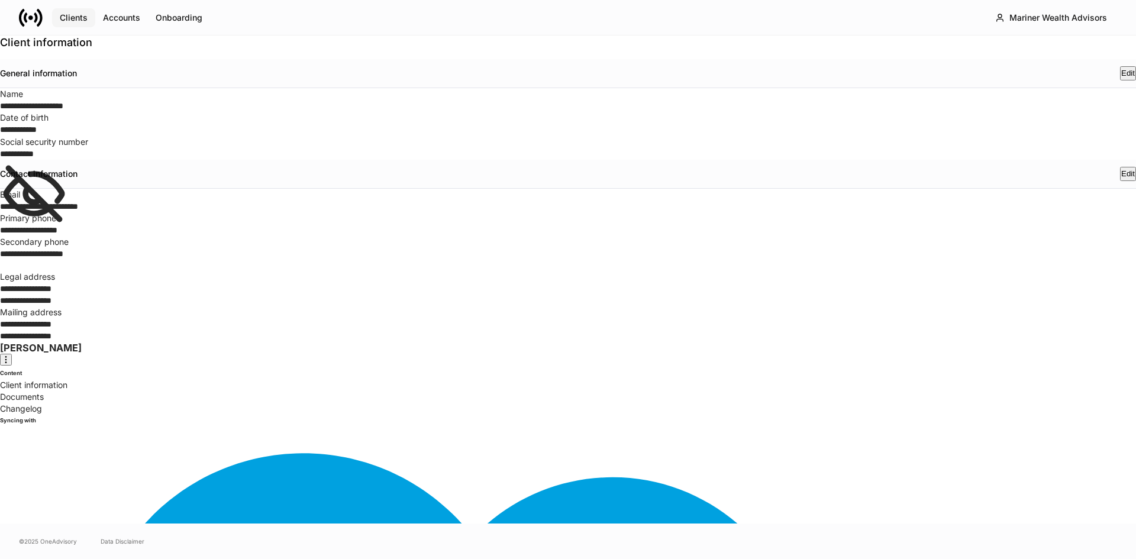
click at [78, 20] on div "Clients" at bounding box center [74, 18] width 28 height 12
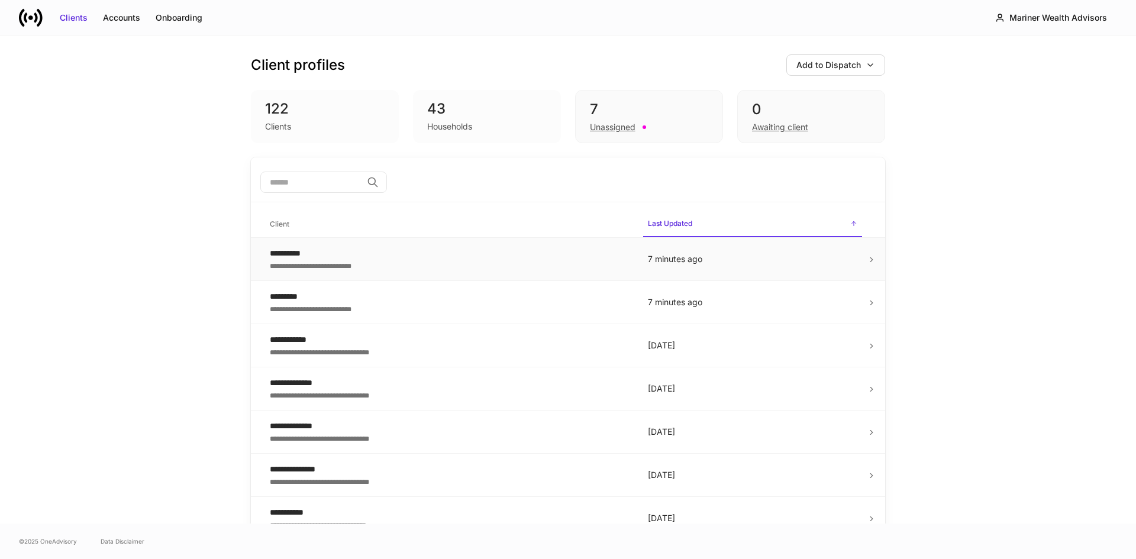
click at [318, 262] on div "**********" at bounding box center [449, 265] width 359 height 12
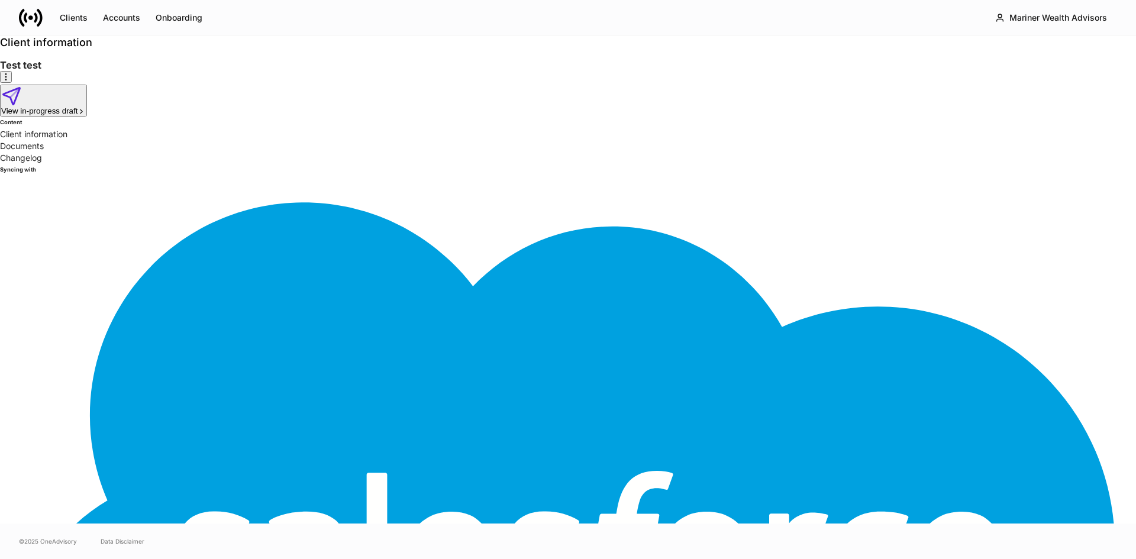
click at [56, 152] on p "Documents" at bounding box center [568, 146] width 1136 height 12
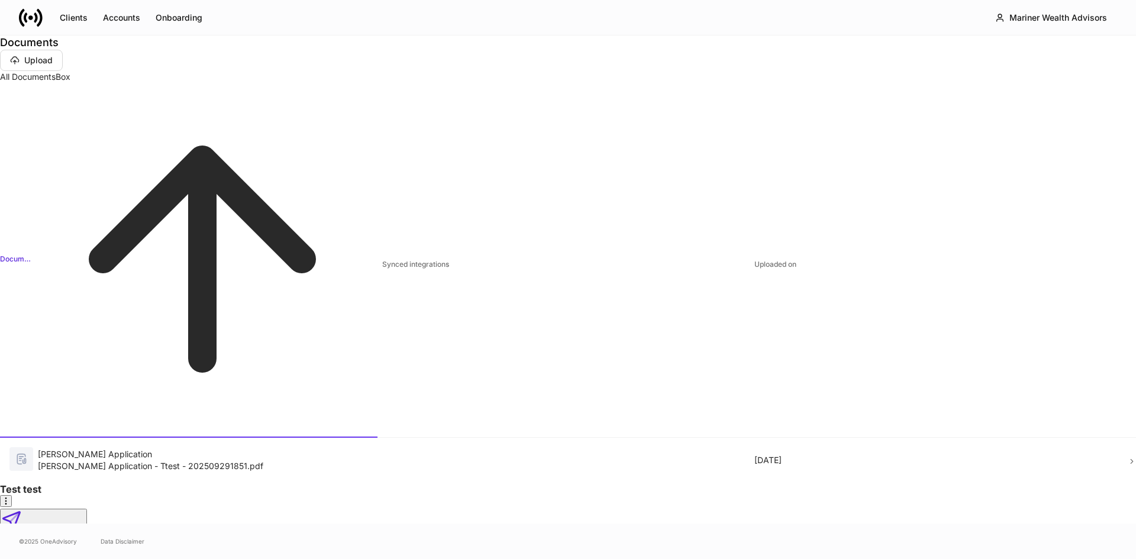
scroll to position [23, 0]
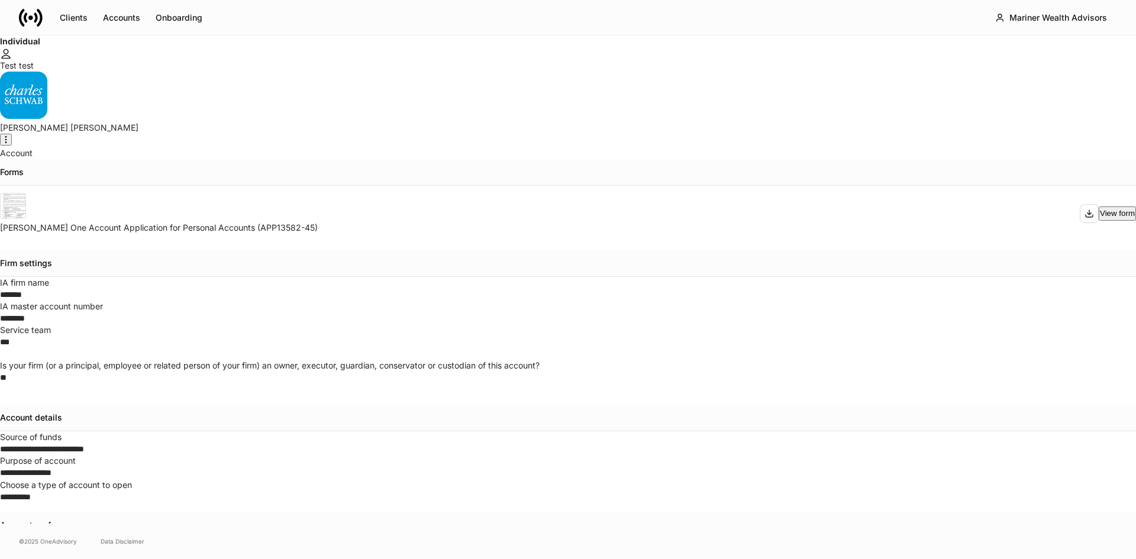
click at [301, 56] on div "Individual Test test Charles Schwab" at bounding box center [568, 92] width 1136 height 112
click at [775, 147] on div "Account" at bounding box center [568, 153] width 1136 height 12
click at [71, 11] on button "Clients" at bounding box center [73, 17] width 43 height 19
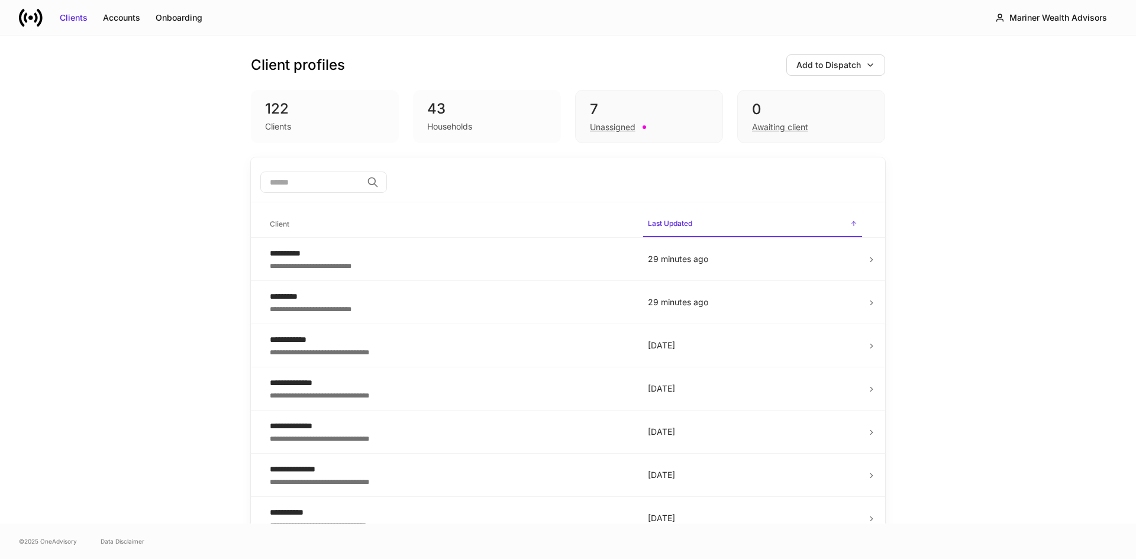
click at [442, 124] on div "Households" at bounding box center [449, 127] width 45 height 12
click at [275, 107] on div "122" at bounding box center [325, 108] width 120 height 19
click at [169, 17] on div "Onboarding" at bounding box center [179, 18] width 47 height 12
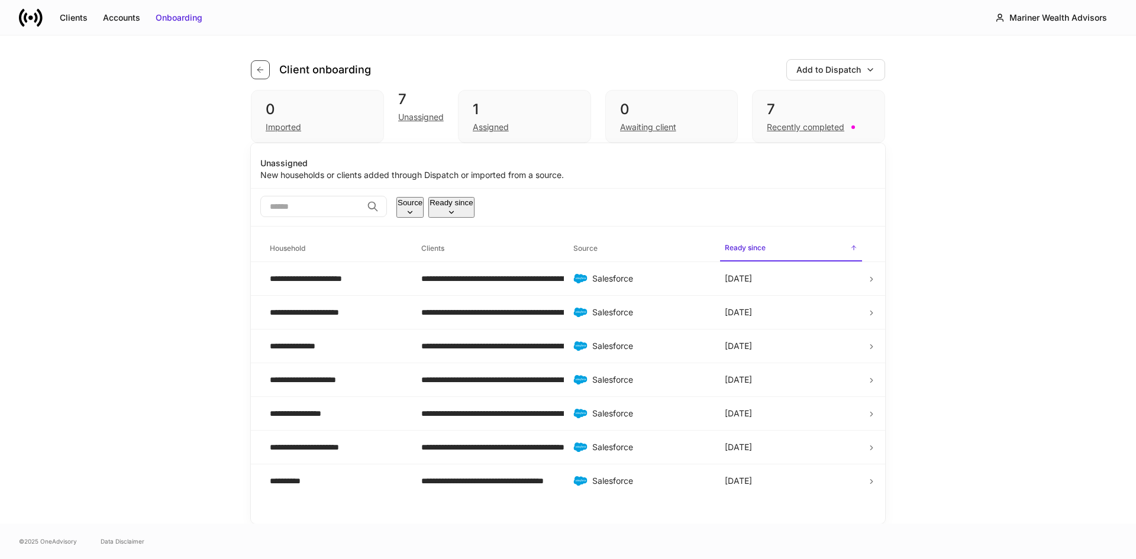
click at [257, 73] on icon "button" at bounding box center [260, 69] width 9 height 9
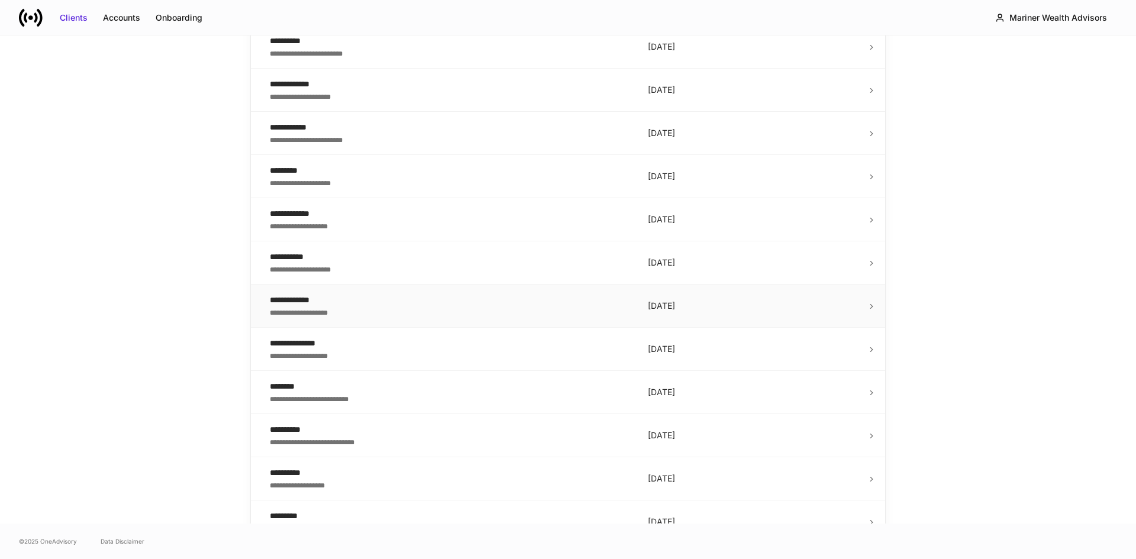
scroll to position [1006, 0]
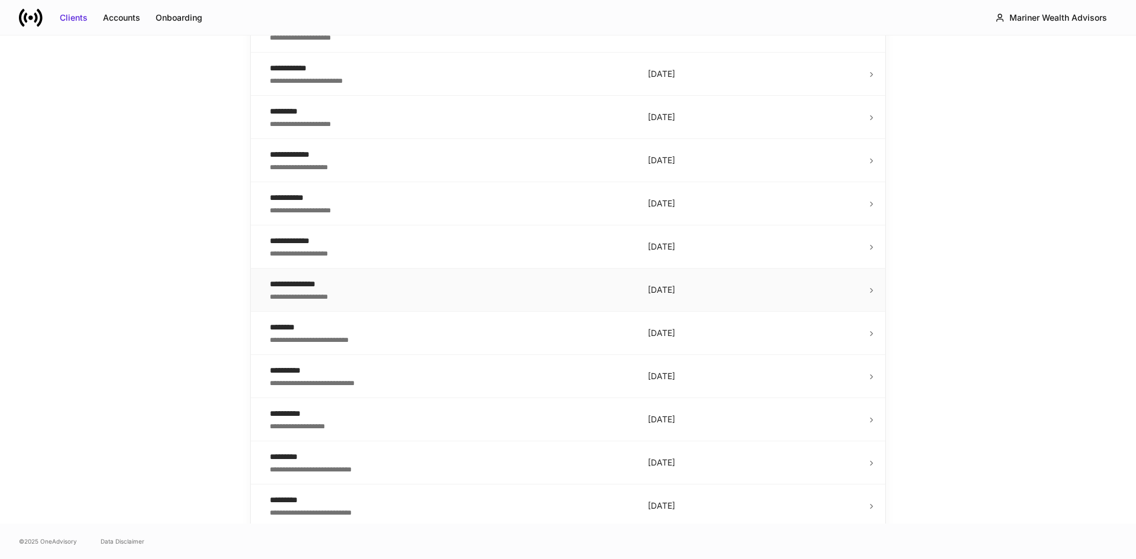
click at [292, 287] on div "**********" at bounding box center [449, 284] width 359 height 12
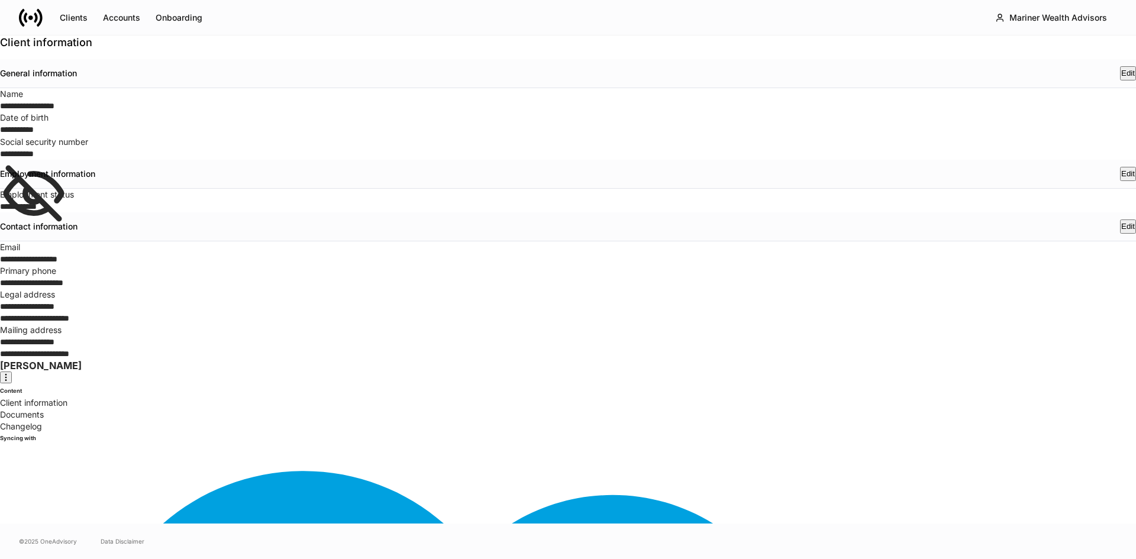
drag, startPoint x: 131, startPoint y: 67, endPoint x: -24, endPoint y: 66, distance: 154.5
click at [0, 66] on html "**********" at bounding box center [568, 279] width 1136 height 559
click at [70, 16] on div "Clients" at bounding box center [74, 18] width 28 height 12
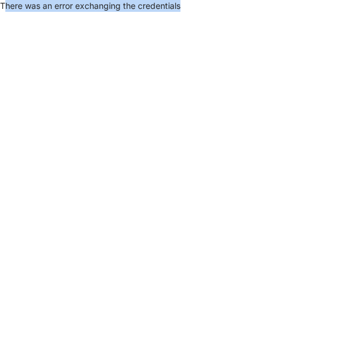
drag, startPoint x: 191, startPoint y: 9, endPoint x: 5, endPoint y: 22, distance: 185.7
click at [5, 12] on html "There was an error exchanging the credentials" at bounding box center [177, 6] width 355 height 12
